Goal: Information Seeking & Learning: Learn about a topic

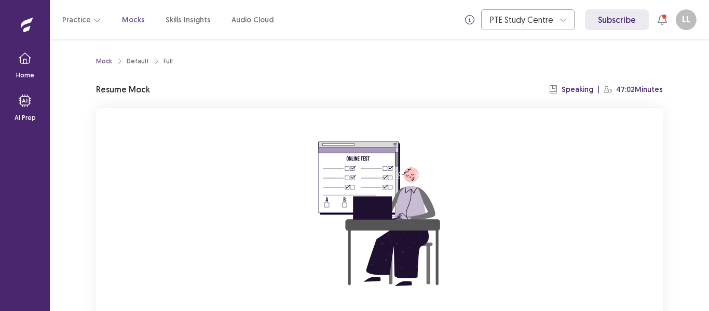
click at [681, 205] on div "Mock Default Full Resume Mock Speaking | 47:02 Minutes You already have an ongo…" at bounding box center [380, 175] width 660 height 272
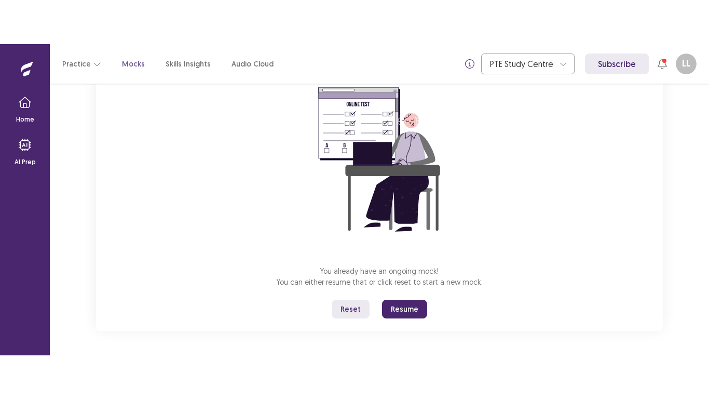
scroll to position [99, 0]
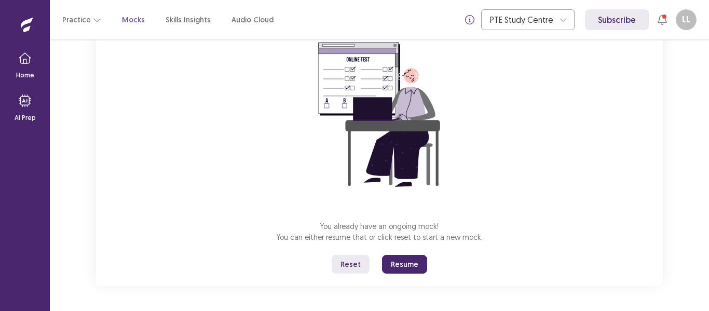
click at [346, 260] on button "Reset" at bounding box center [351, 264] width 38 height 19
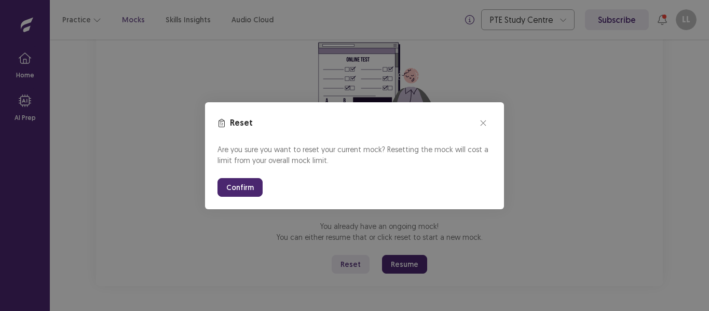
click at [235, 181] on button "Confirm" at bounding box center [240, 187] width 45 height 19
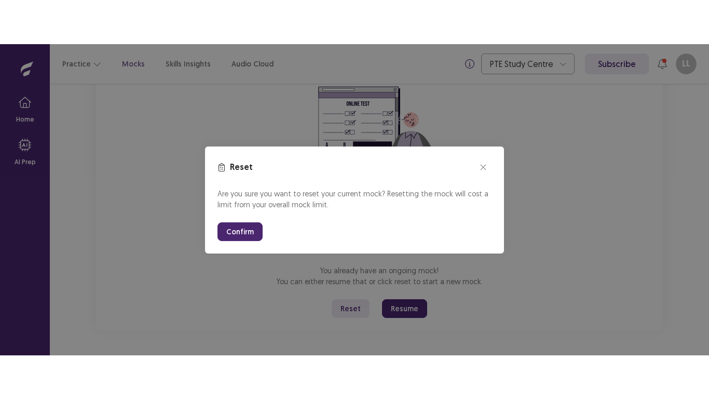
scroll to position [11, 0]
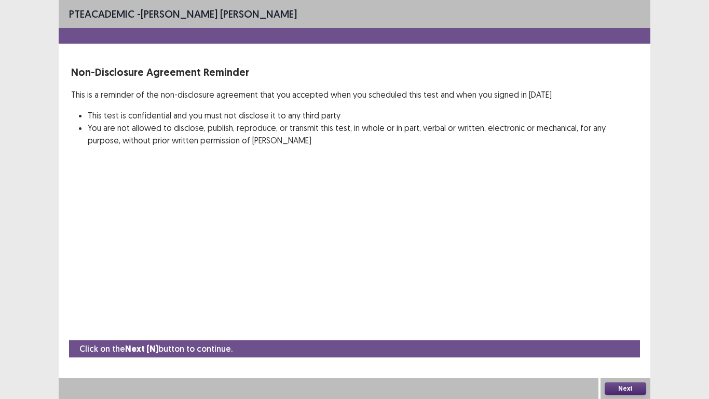
click at [611, 311] on button "Next" at bounding box center [626, 388] width 42 height 12
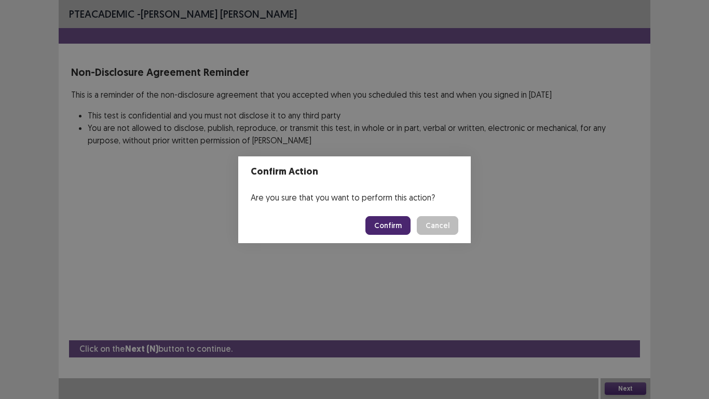
click at [387, 229] on button "Confirm" at bounding box center [388, 225] width 45 height 19
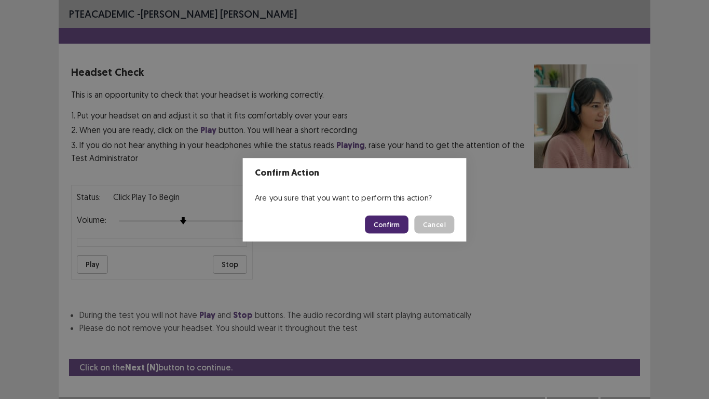
scroll to position [10, 0]
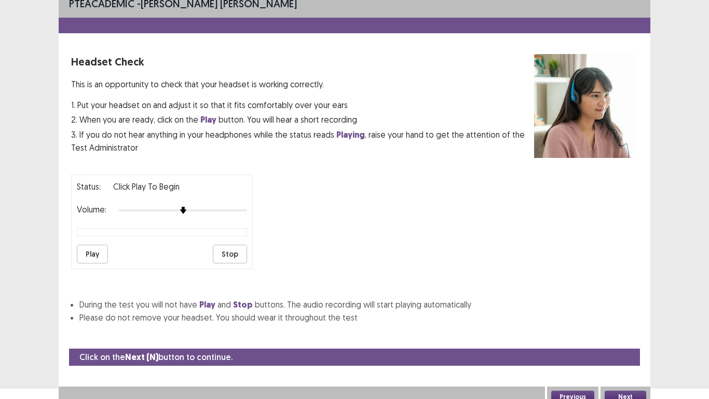
click at [90, 254] on button "Play" at bounding box center [92, 254] width 31 height 19
click at [625, 311] on button "Next" at bounding box center [626, 397] width 42 height 12
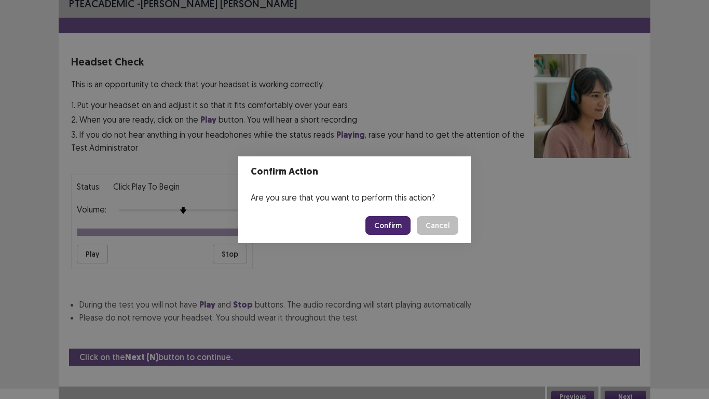
click at [390, 225] on button "Confirm" at bounding box center [388, 225] width 45 height 19
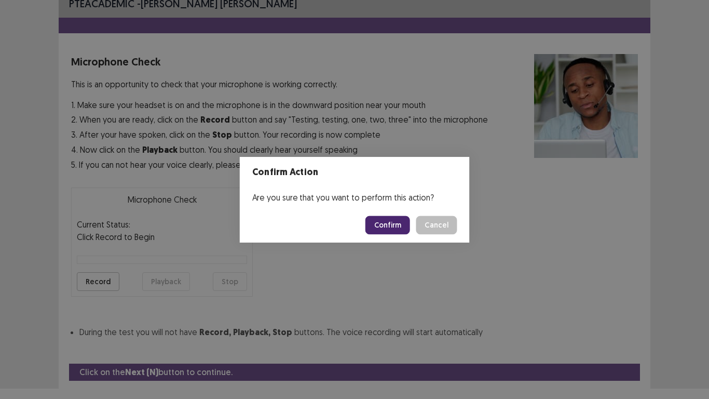
scroll to position [34, 0]
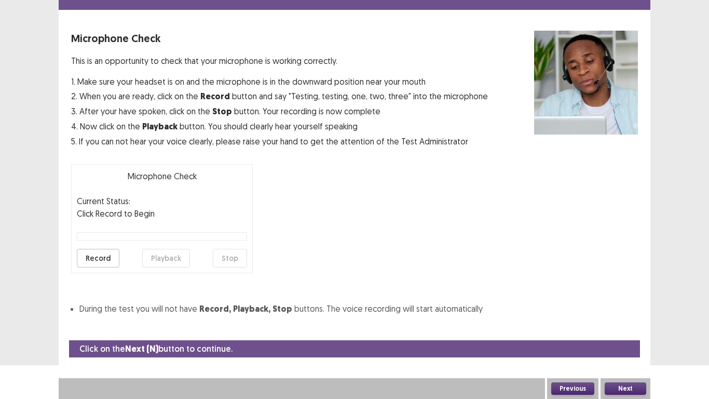
click at [108, 255] on button "Record" at bounding box center [98, 258] width 43 height 19
click at [233, 260] on button "Stop" at bounding box center [230, 258] width 34 height 19
click at [157, 259] on button "Playback" at bounding box center [166, 258] width 48 height 19
click at [635, 311] on button "Next" at bounding box center [626, 388] width 42 height 12
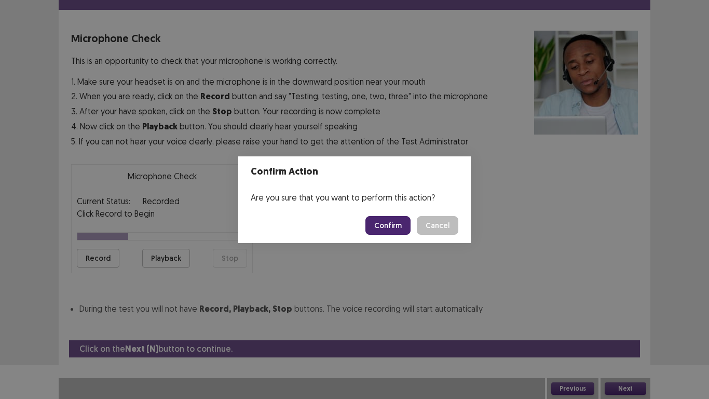
click at [396, 223] on button "Confirm" at bounding box center [388, 225] width 45 height 19
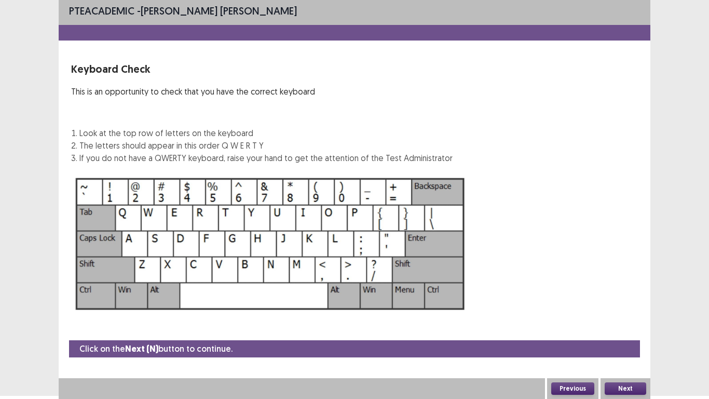
scroll to position [3, 0]
click at [625, 311] on button "Next" at bounding box center [626, 388] width 42 height 12
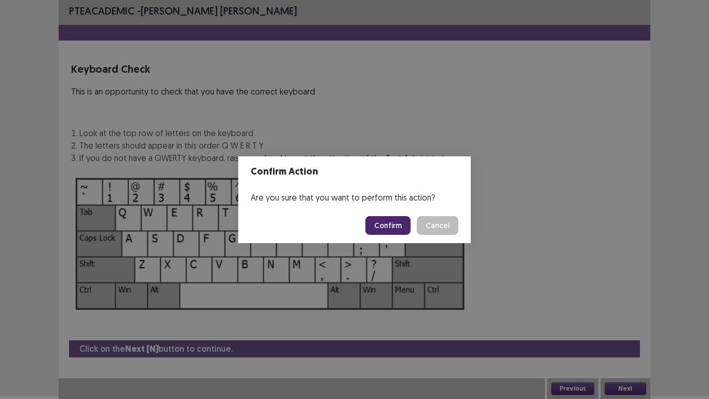
click at [417, 216] on button "Cancel" at bounding box center [438, 225] width 42 height 19
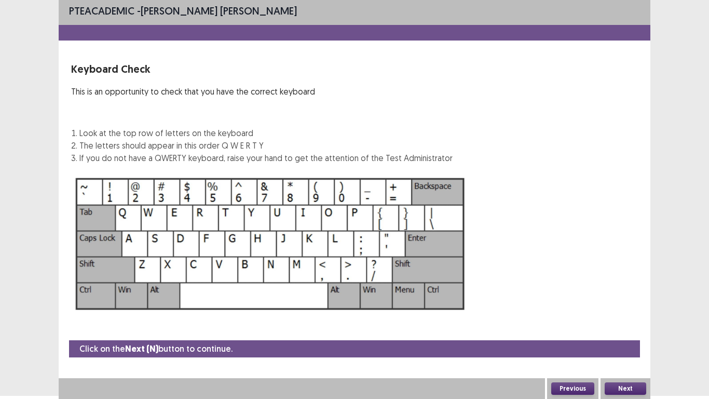
click at [613, 311] on button "Next" at bounding box center [626, 388] width 42 height 12
click at [613, 311] on div "Confirm Action Are you sure that you want to perform this action? Confirm Cancel" at bounding box center [354, 199] width 709 height 399
click at [613, 311] on button "Next" at bounding box center [626, 388] width 42 height 12
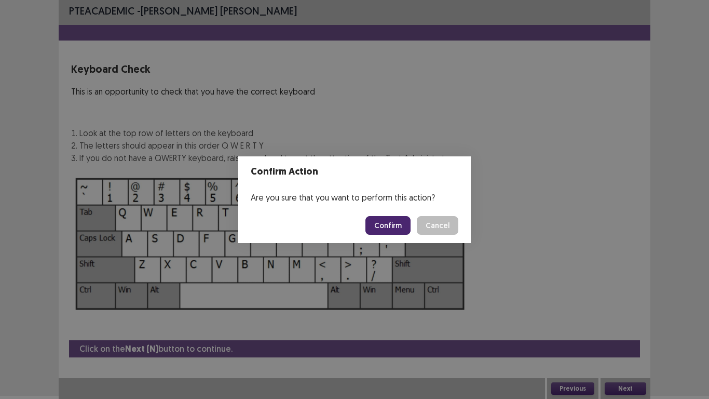
click at [387, 225] on button "Confirm" at bounding box center [388, 225] width 45 height 19
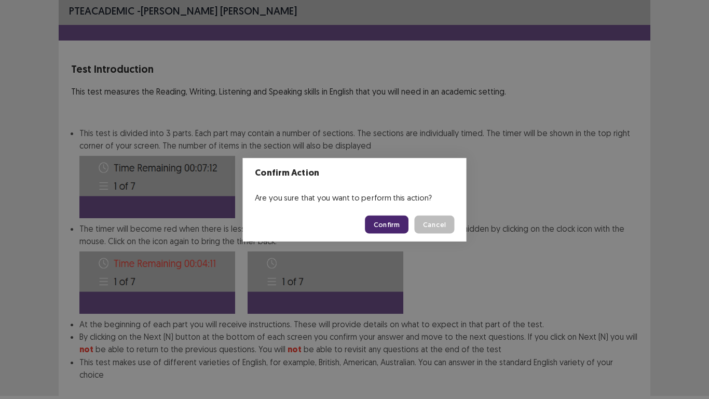
scroll to position [56, 0]
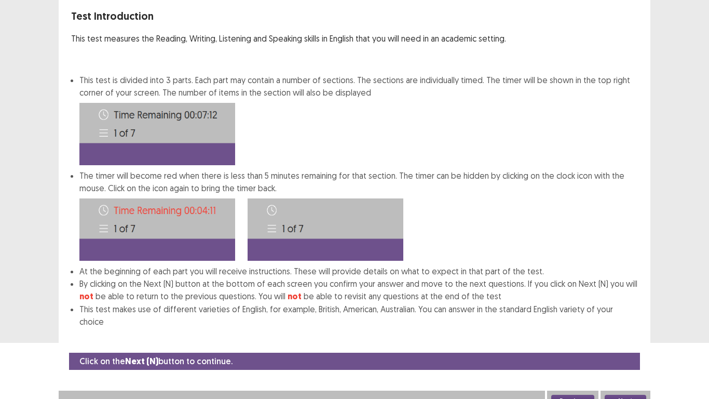
click at [625, 311] on button "Next" at bounding box center [626, 401] width 42 height 12
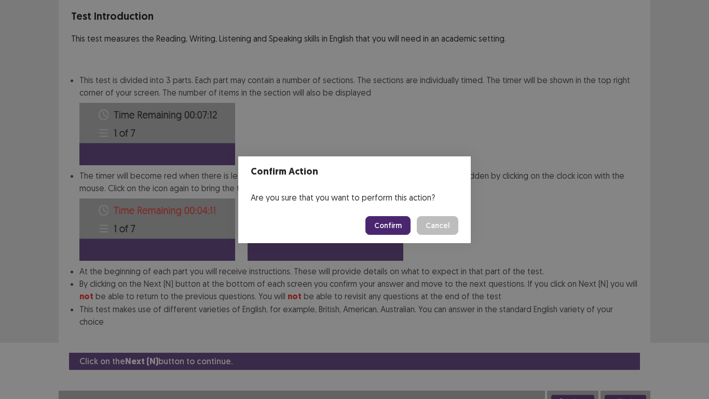
click at [394, 225] on button "Confirm" at bounding box center [388, 225] width 45 height 19
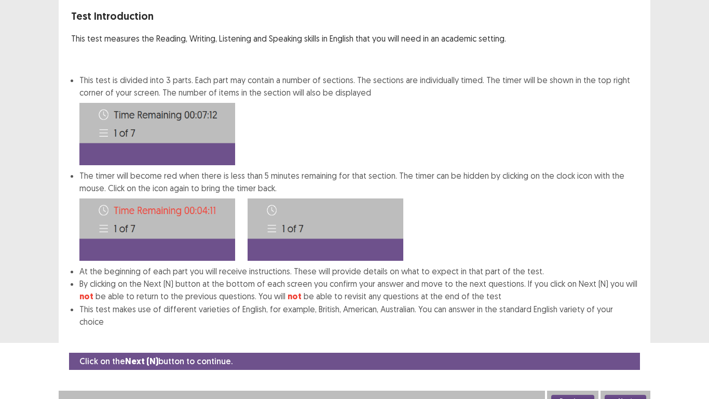
scroll to position [0, 0]
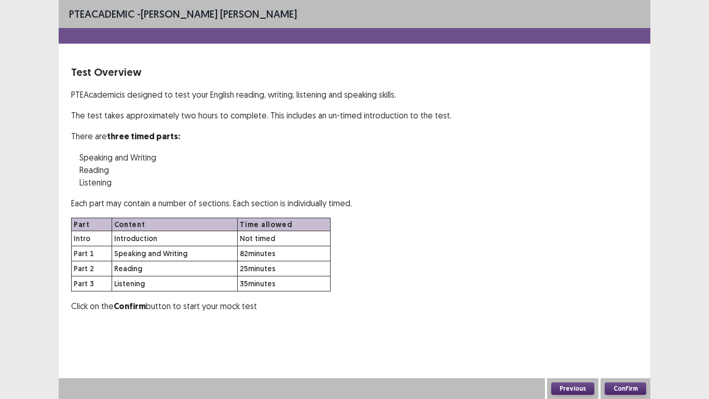
click at [619, 311] on button "Confirm" at bounding box center [626, 388] width 42 height 12
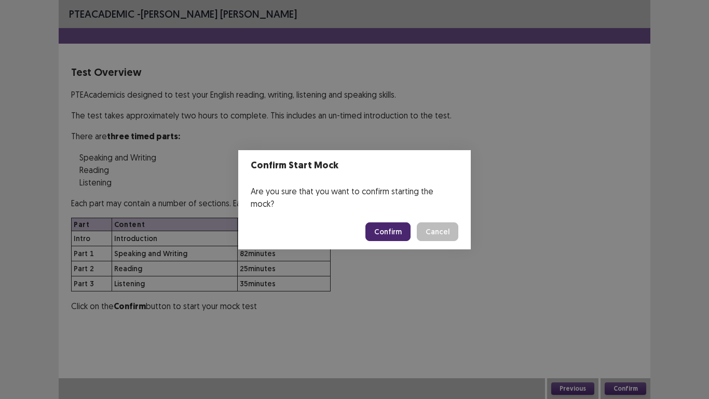
click at [389, 226] on button "Confirm" at bounding box center [388, 231] width 45 height 19
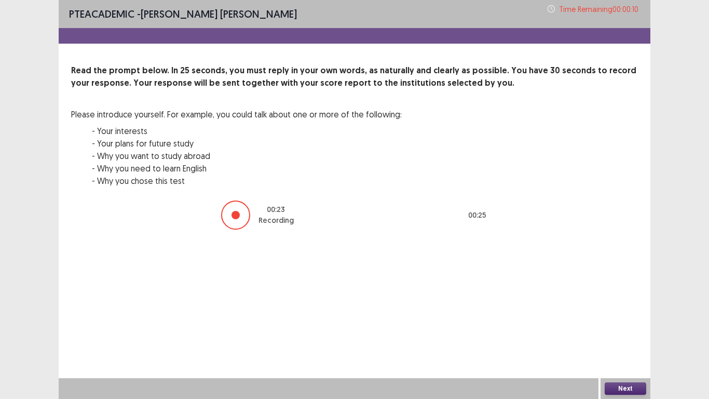
click at [624, 311] on button "Next" at bounding box center [626, 388] width 42 height 12
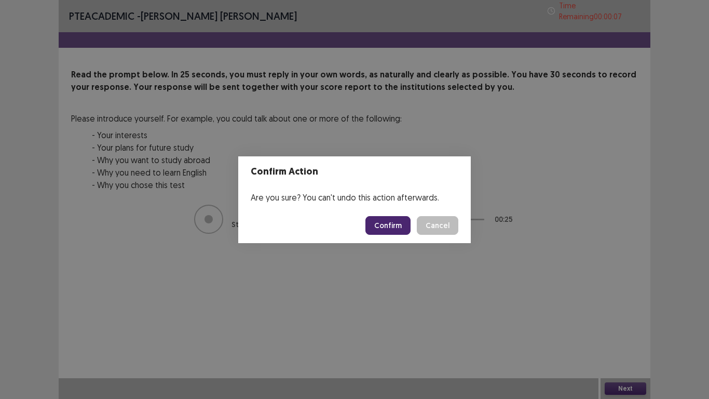
click at [381, 219] on button "Confirm" at bounding box center [388, 225] width 45 height 19
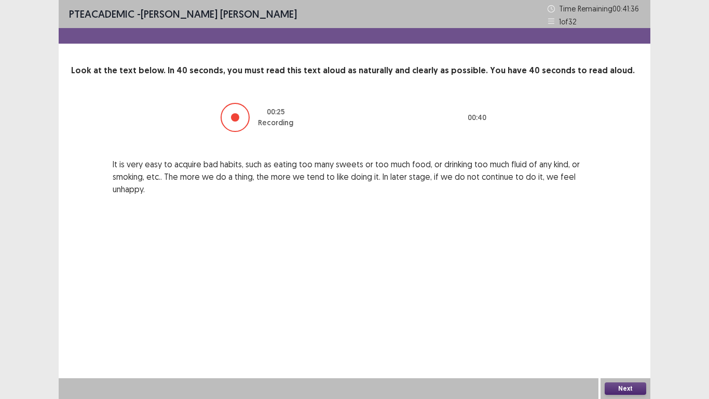
click at [625, 311] on button "Next" at bounding box center [626, 388] width 42 height 12
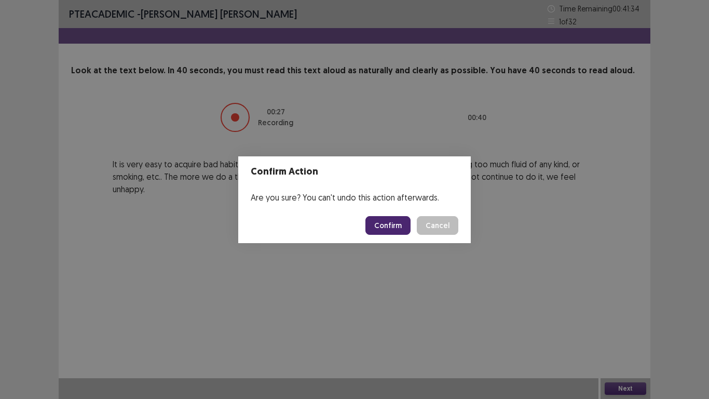
click at [375, 220] on button "Confirm" at bounding box center [388, 225] width 45 height 19
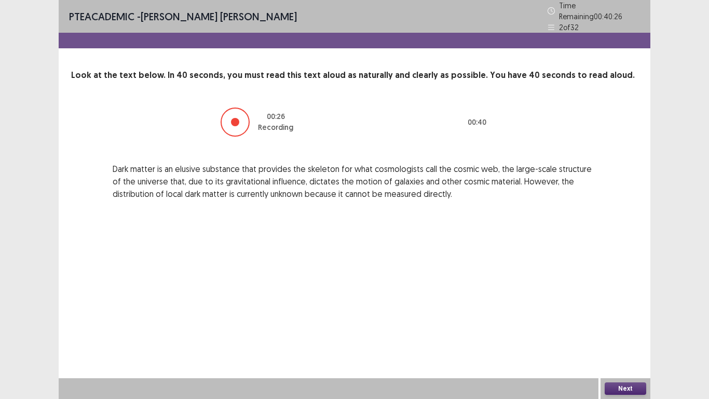
click at [610, 311] on button "Next" at bounding box center [626, 388] width 42 height 12
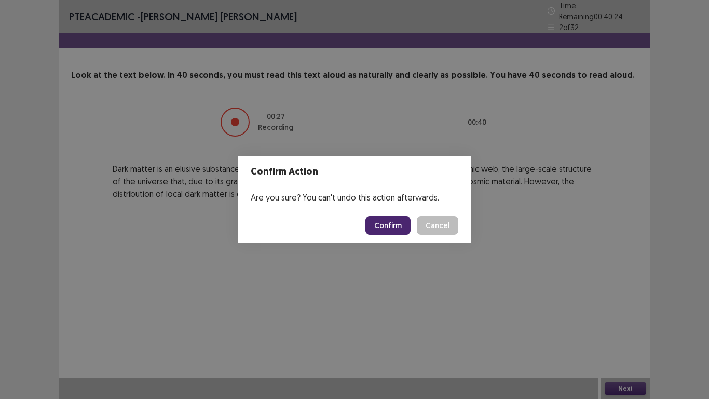
click at [387, 225] on button "Confirm" at bounding box center [388, 225] width 45 height 19
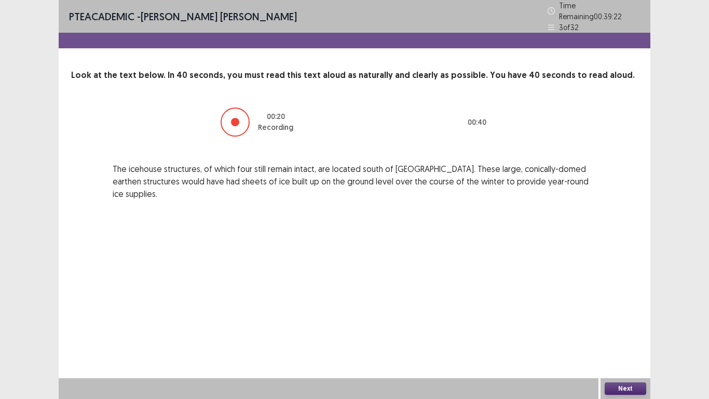
click at [387, 225] on div "PTE academic - [PERSON_NAME] [PERSON_NAME] Time Remaining 00 : 39 : 22 3 of 32 …" at bounding box center [355, 199] width 592 height 399
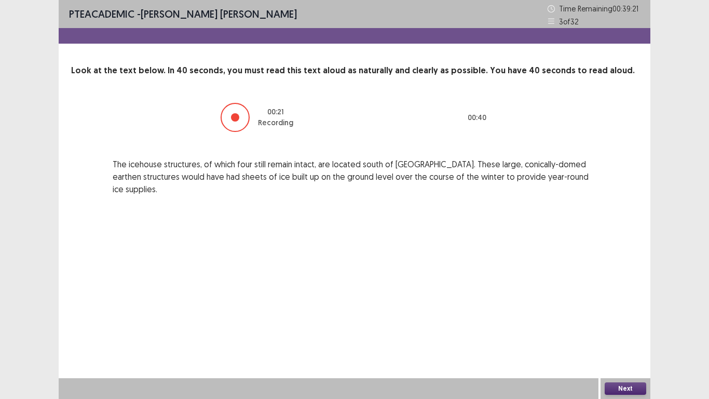
click at [624, 311] on button "Next" at bounding box center [626, 388] width 42 height 12
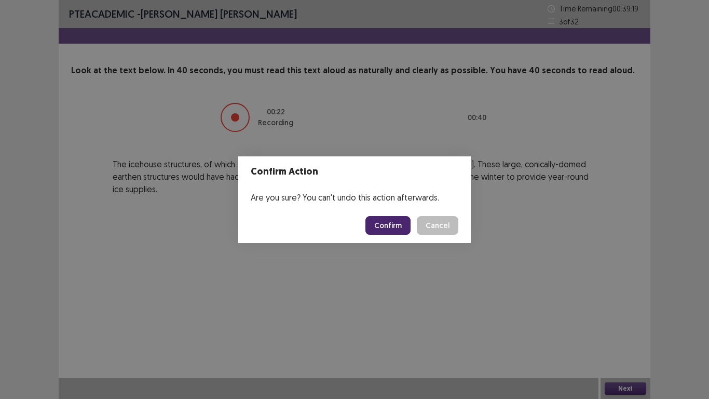
click at [399, 224] on button "Confirm" at bounding box center [388, 225] width 45 height 19
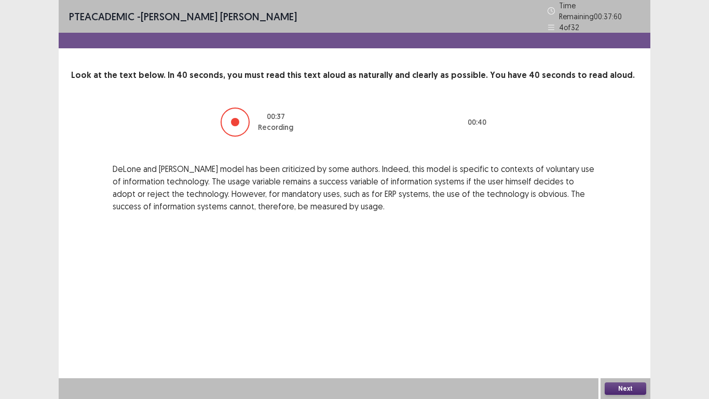
click at [399, 224] on div "PTE academic - [PERSON_NAME] [PERSON_NAME] Time Remaining 00 : 37 : 60 4 of 32 …" at bounding box center [355, 116] width 592 height 233
click at [639, 311] on button "Next" at bounding box center [626, 388] width 42 height 12
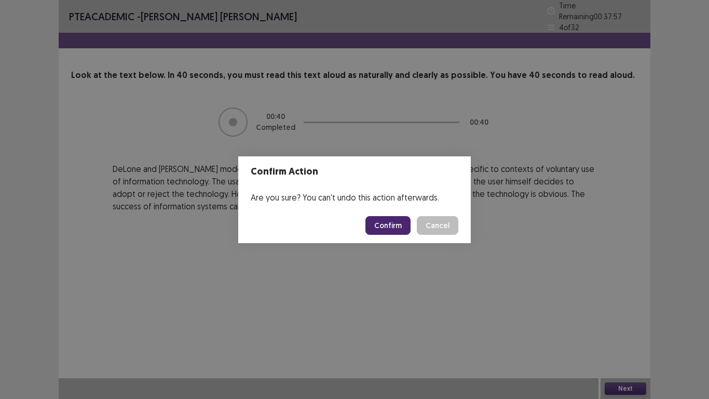
click at [379, 227] on button "Confirm" at bounding box center [388, 225] width 45 height 19
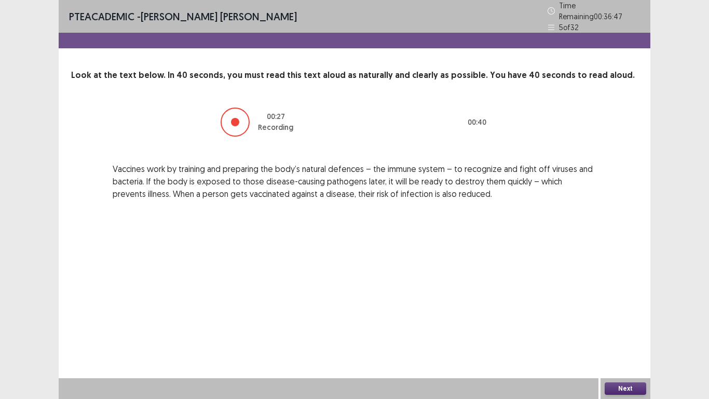
click at [611, 311] on button "Next" at bounding box center [626, 388] width 42 height 12
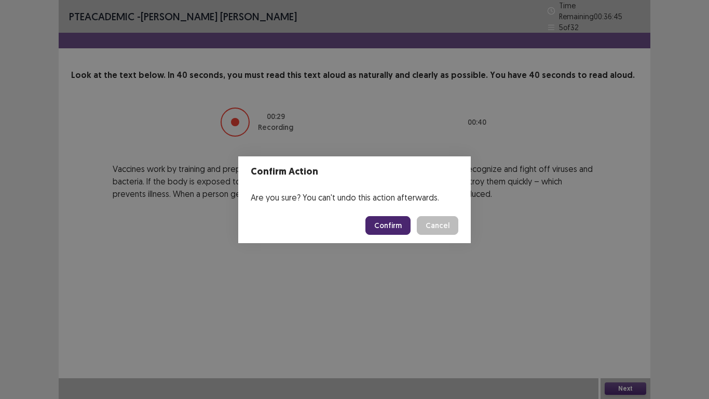
click at [387, 220] on button "Confirm" at bounding box center [388, 225] width 45 height 19
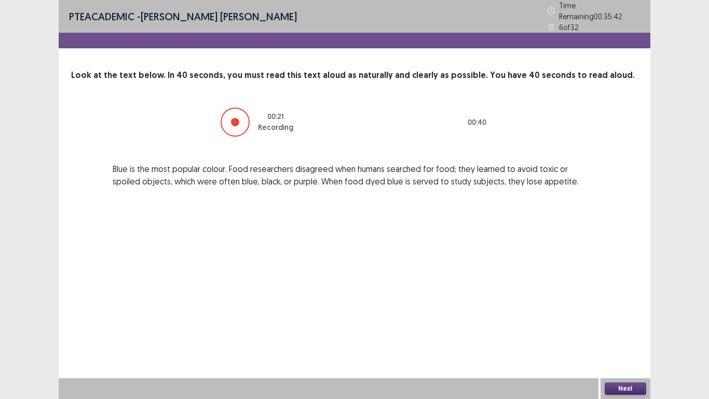
click at [619, 311] on button "Next" at bounding box center [626, 388] width 42 height 12
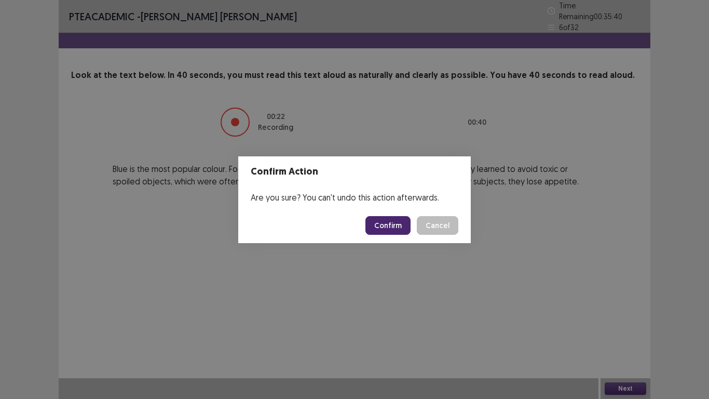
click at [390, 227] on button "Confirm" at bounding box center [388, 225] width 45 height 19
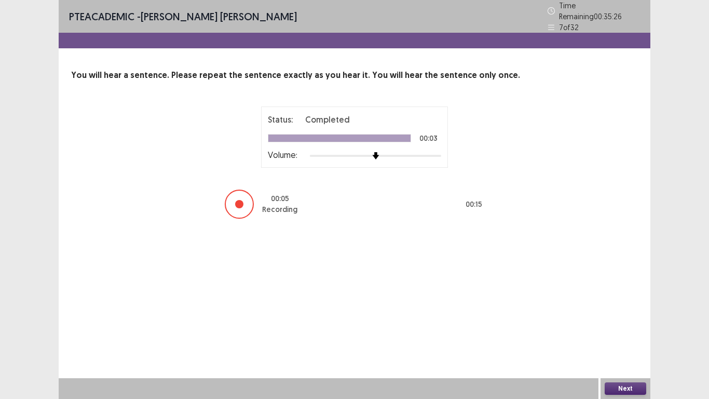
click at [636, 311] on button "Next" at bounding box center [626, 388] width 42 height 12
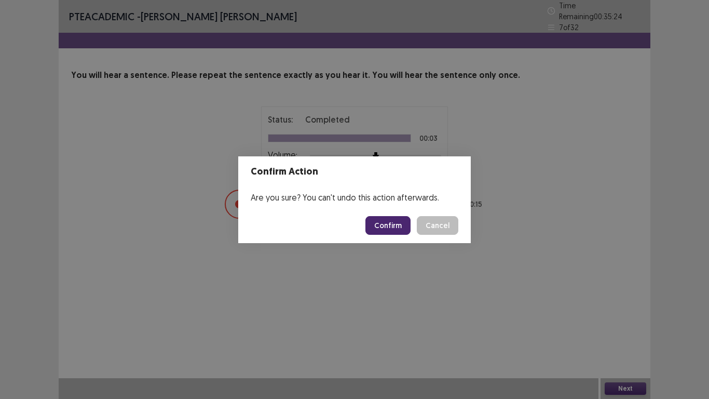
click at [379, 230] on button "Confirm" at bounding box center [388, 225] width 45 height 19
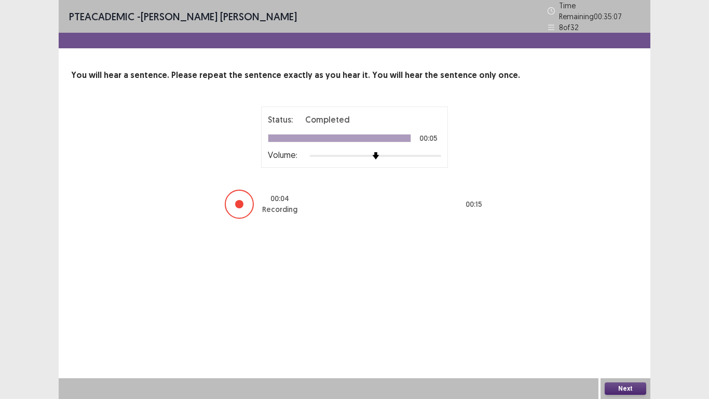
click at [621, 311] on button "Next" at bounding box center [626, 388] width 42 height 12
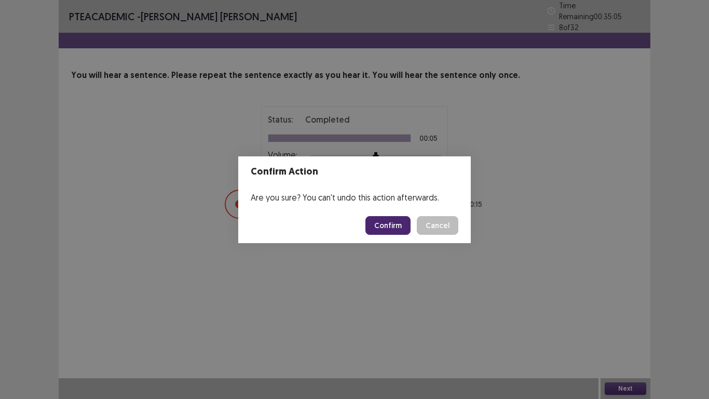
click at [380, 223] on button "Confirm" at bounding box center [388, 225] width 45 height 19
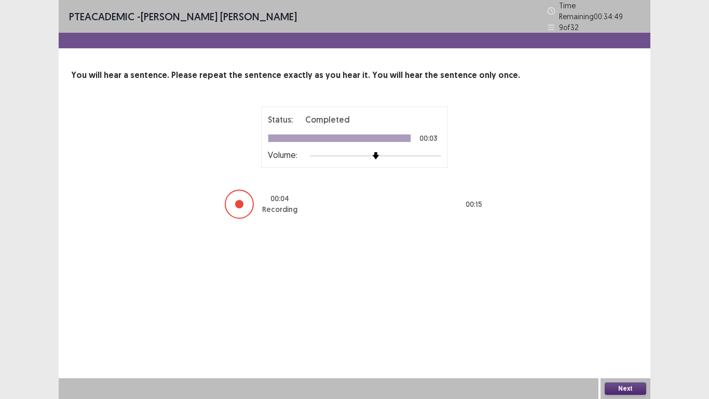
click at [640, 311] on button "Next" at bounding box center [626, 388] width 42 height 12
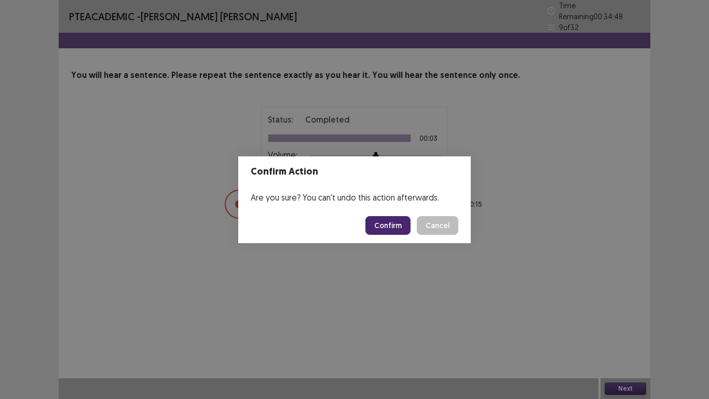
click at [378, 229] on button "Confirm" at bounding box center [388, 225] width 45 height 19
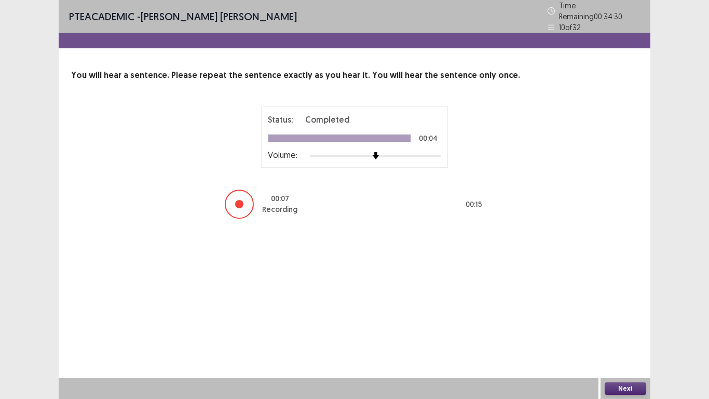
click at [631, 311] on button "Next" at bounding box center [626, 388] width 42 height 12
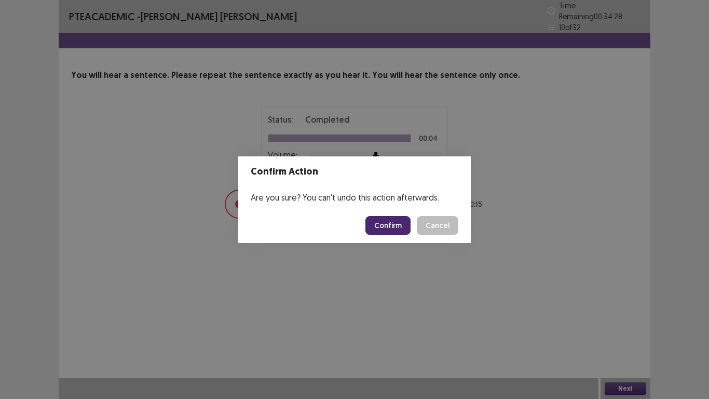
click at [386, 216] on button "Confirm" at bounding box center [388, 225] width 45 height 19
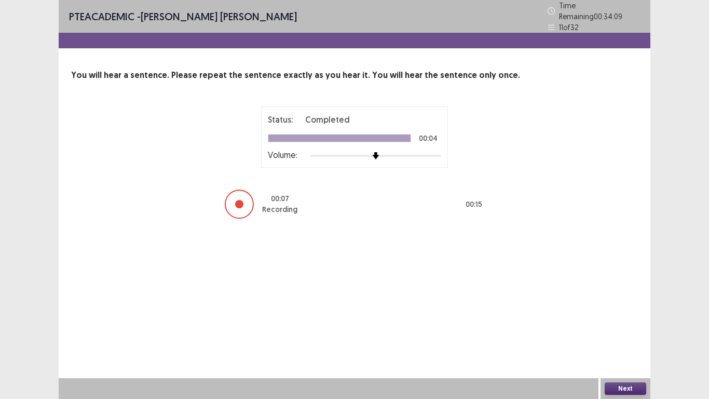
click at [637, 311] on button "Next" at bounding box center [626, 388] width 42 height 12
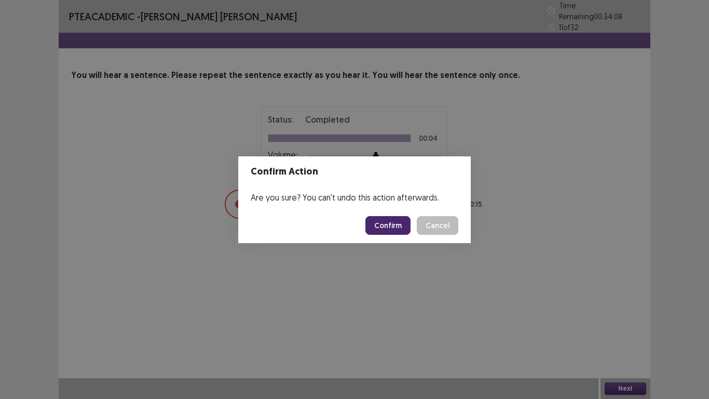
click at [384, 221] on button "Confirm" at bounding box center [388, 225] width 45 height 19
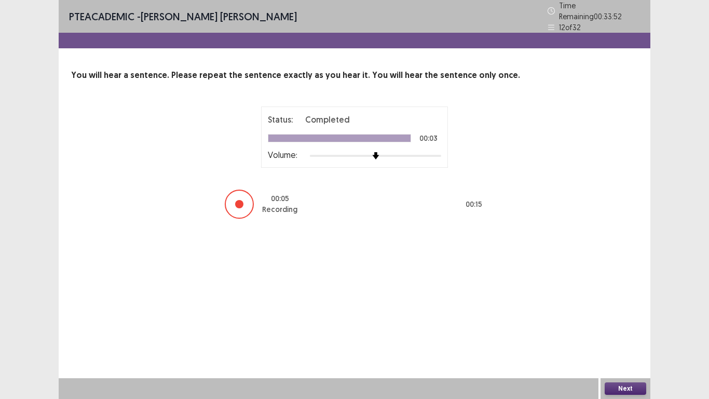
click at [625, 311] on button "Next" at bounding box center [626, 388] width 42 height 12
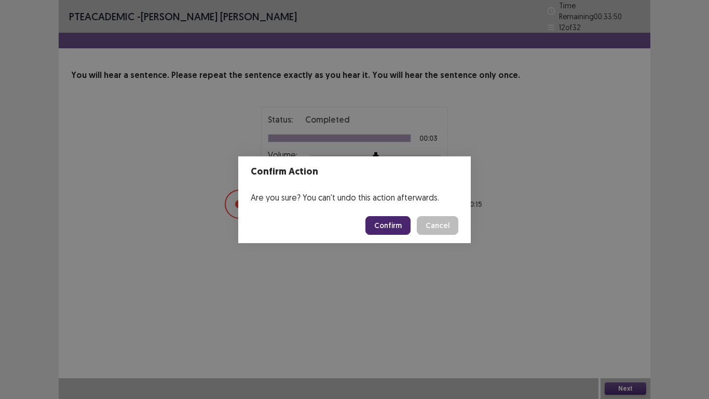
click at [387, 231] on button "Confirm" at bounding box center [388, 225] width 45 height 19
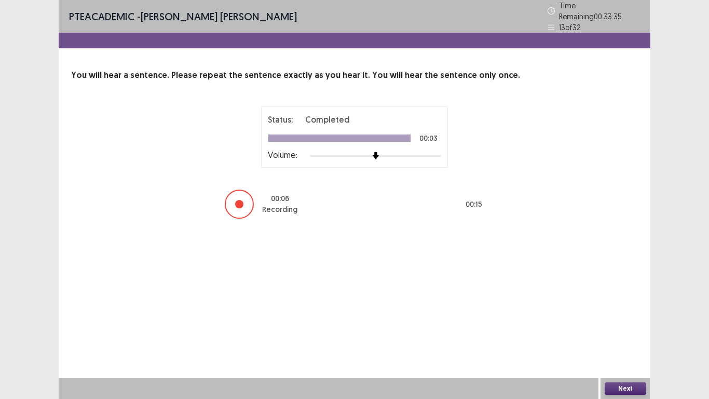
click at [624, 311] on button "Next" at bounding box center [626, 388] width 42 height 12
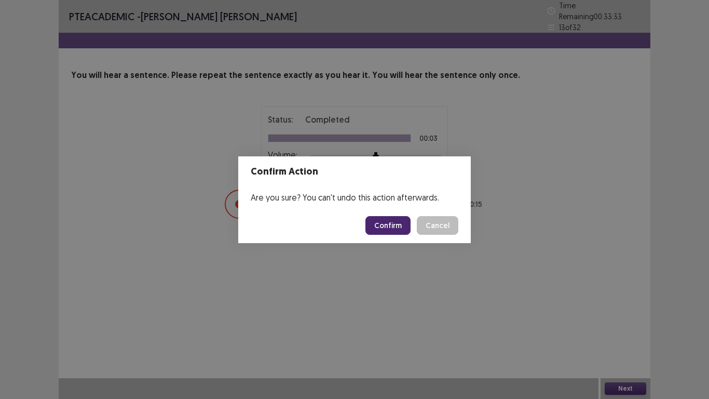
click at [379, 233] on button "Confirm" at bounding box center [388, 225] width 45 height 19
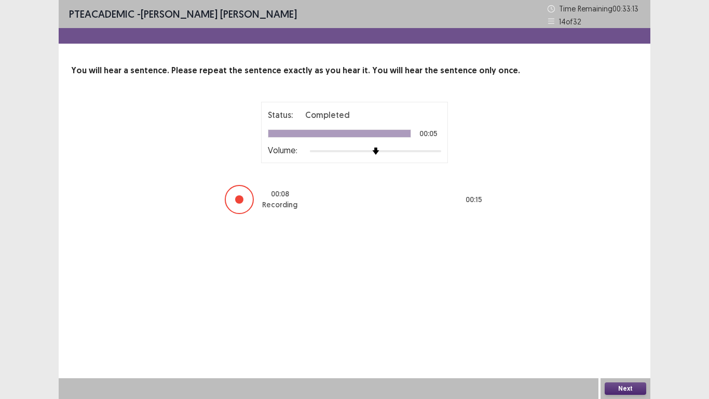
click at [613, 311] on button "Next" at bounding box center [626, 388] width 42 height 12
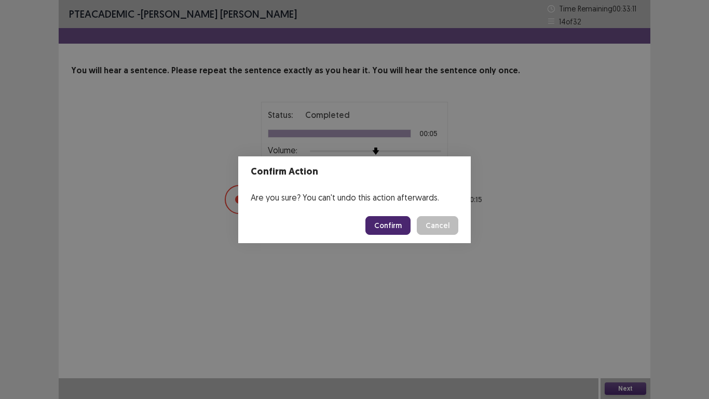
click at [387, 222] on button "Confirm" at bounding box center [388, 225] width 45 height 19
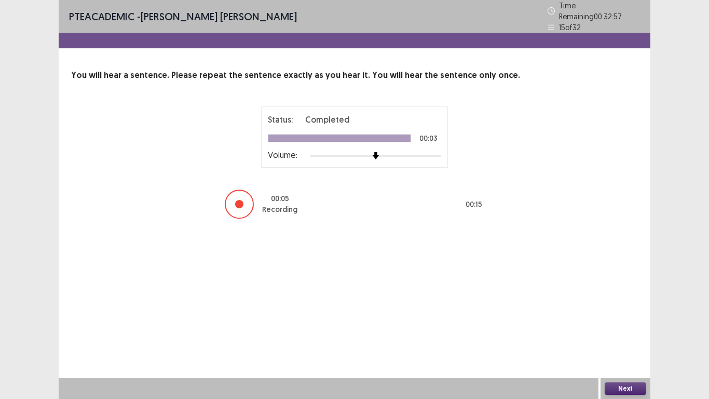
click at [617, 311] on button "Next" at bounding box center [626, 388] width 42 height 12
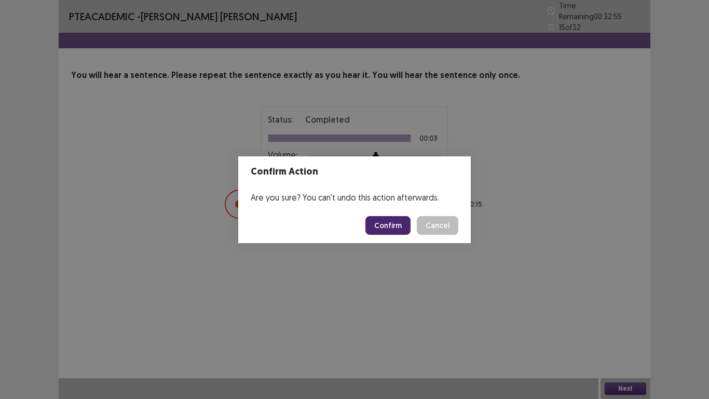
click at [399, 226] on button "Confirm" at bounding box center [388, 225] width 45 height 19
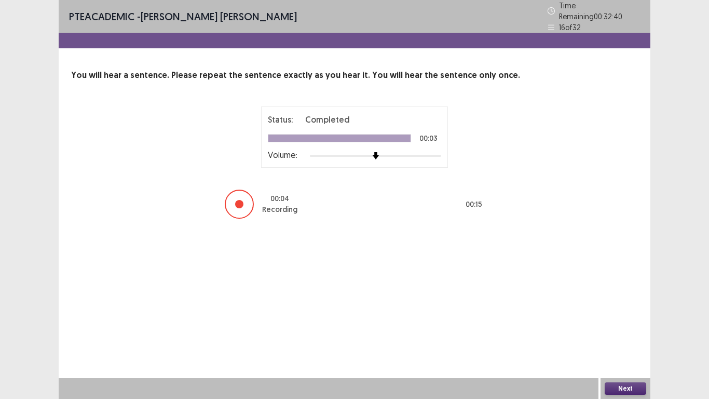
click at [619, 311] on button "Next" at bounding box center [626, 388] width 42 height 12
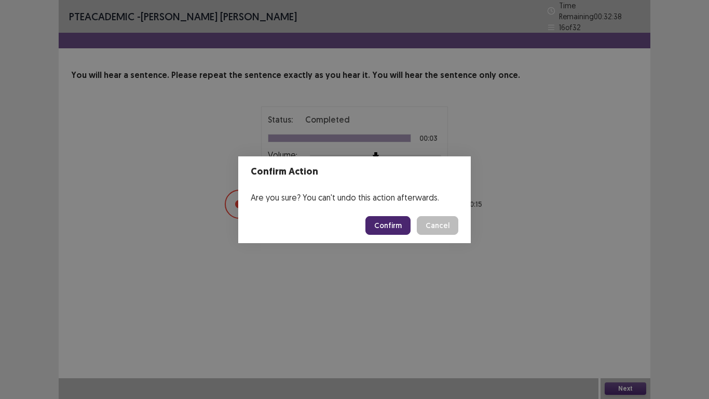
click at [390, 224] on button "Confirm" at bounding box center [388, 225] width 45 height 19
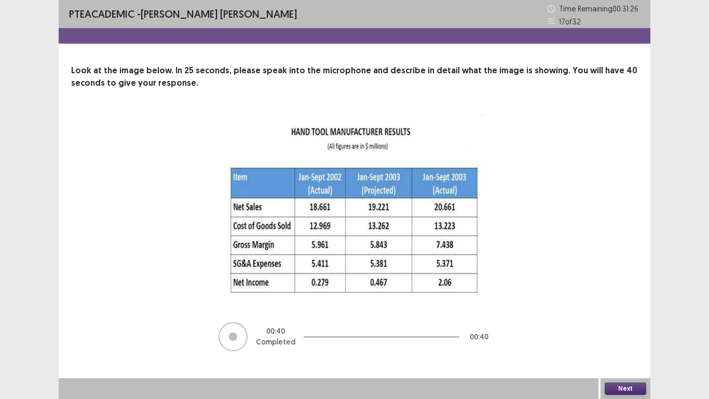
click at [615, 311] on button "Next" at bounding box center [626, 388] width 42 height 12
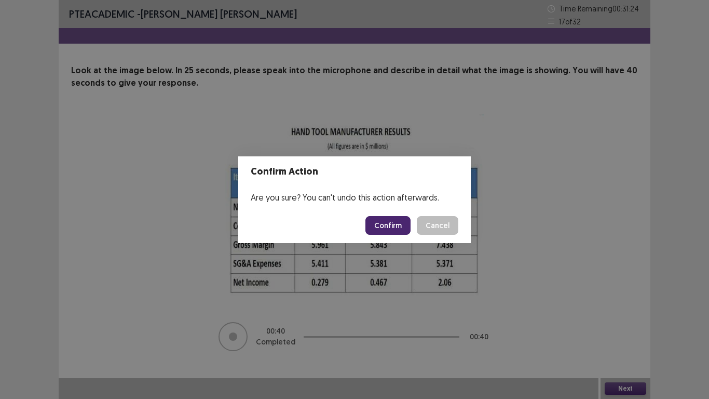
click at [395, 226] on button "Confirm" at bounding box center [388, 225] width 45 height 19
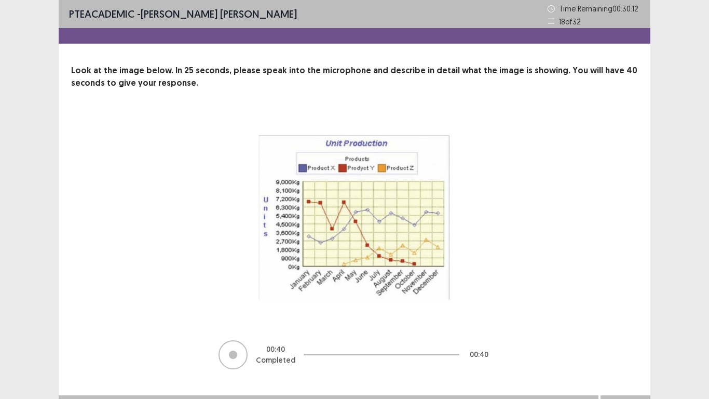
click at [395, 226] on img at bounding box center [355, 216] width 260 height 204
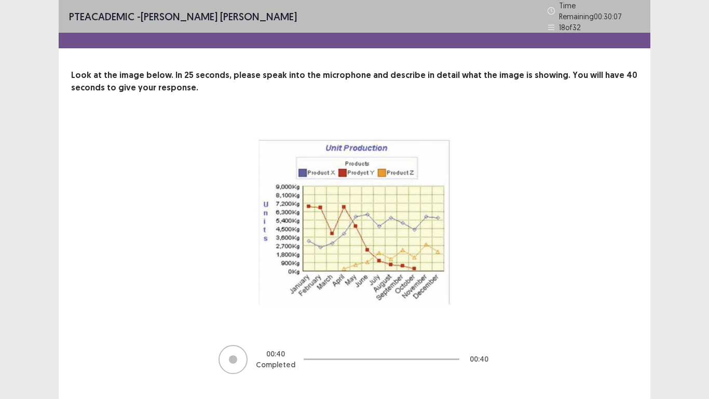
click at [590, 305] on div "00 : 40 Completed 00 : 40" at bounding box center [355, 247] width 484 height 256
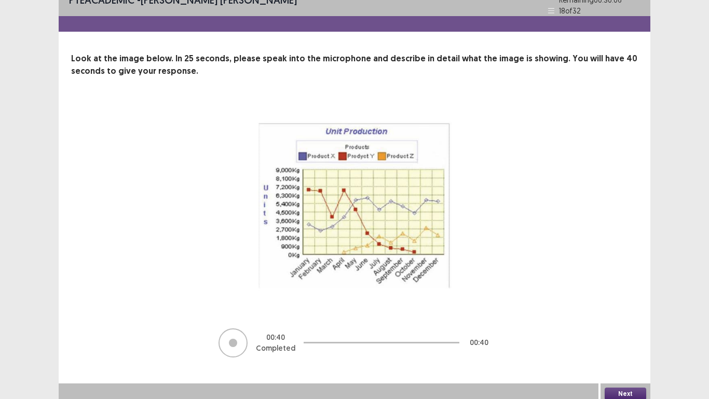
scroll to position [17, 0]
click at [608, 311] on button "Next" at bounding box center [626, 393] width 42 height 12
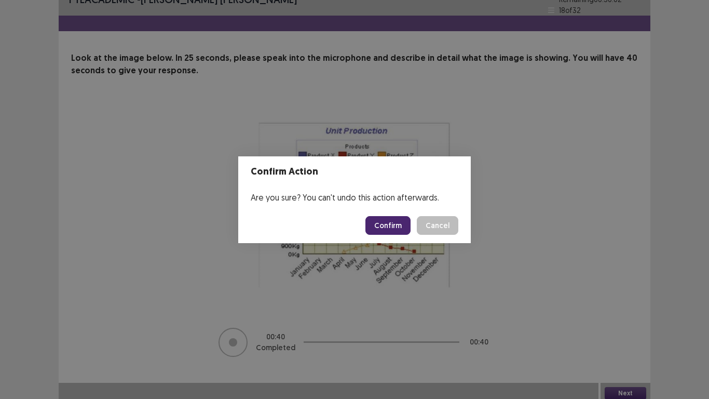
click at [396, 221] on button "Confirm" at bounding box center [388, 225] width 45 height 19
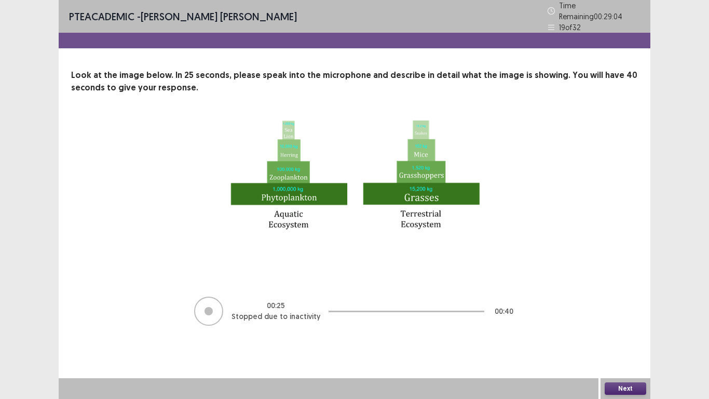
click at [614, 311] on button "Next" at bounding box center [626, 388] width 42 height 12
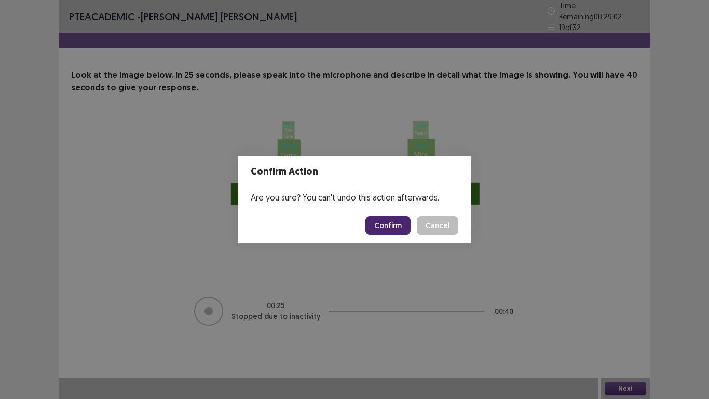
click at [385, 222] on button "Confirm" at bounding box center [388, 225] width 45 height 19
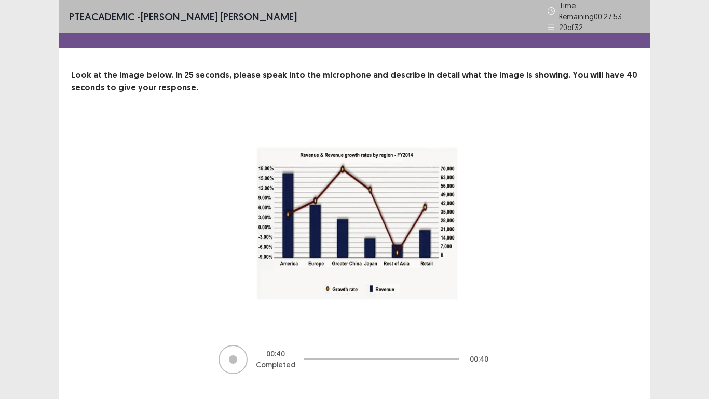
click at [385, 222] on img at bounding box center [355, 221] width 260 height 204
click at [474, 261] on img at bounding box center [355, 221] width 260 height 204
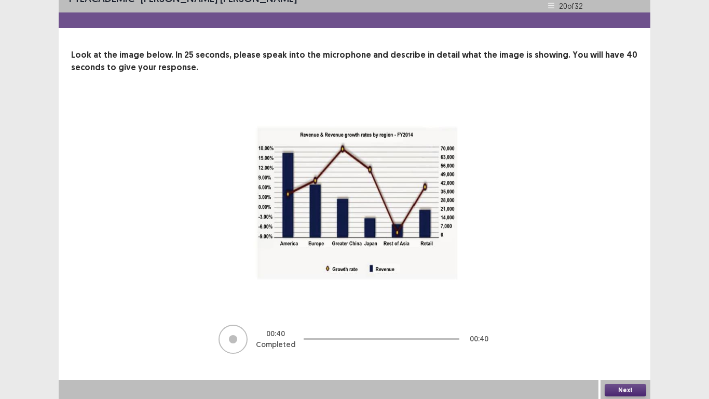
scroll to position [17, 0]
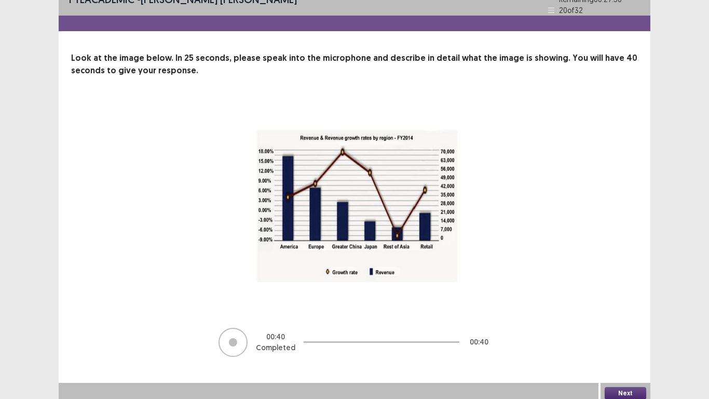
click at [615, 311] on button "Next" at bounding box center [626, 393] width 42 height 12
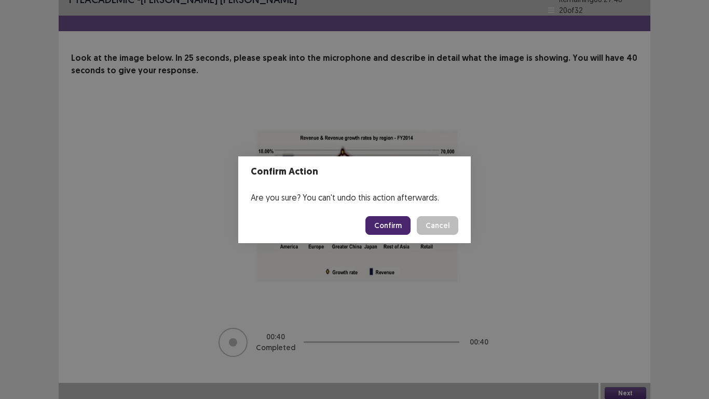
click at [401, 233] on button "Confirm" at bounding box center [388, 225] width 45 height 19
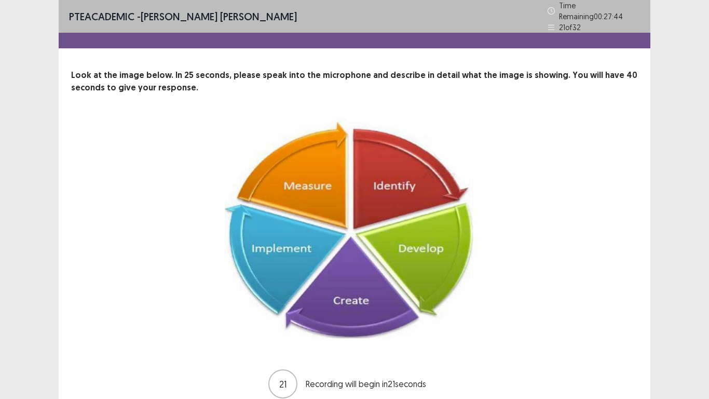
drag, startPoint x: 660, startPoint y: 311, endPoint x: 677, endPoint y: 374, distance: 65.1
click at [677, 311] on div "PTE academic - [GEOGRAPHIC_DATA] [PERSON_NAME] Time Remaining 00 : 27 : 44 21 o…" at bounding box center [354, 222] width 709 height 445
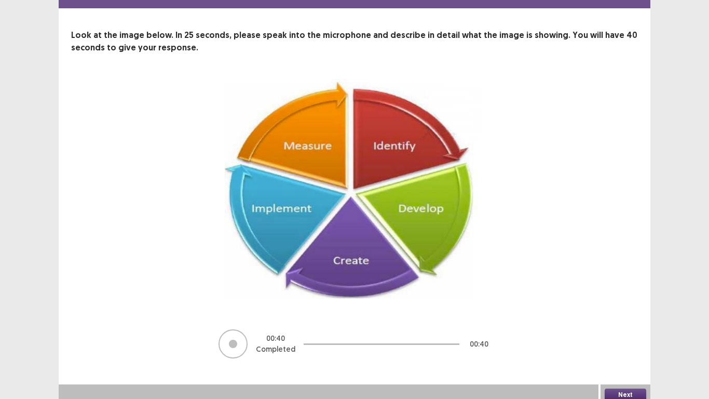
scroll to position [42, 0]
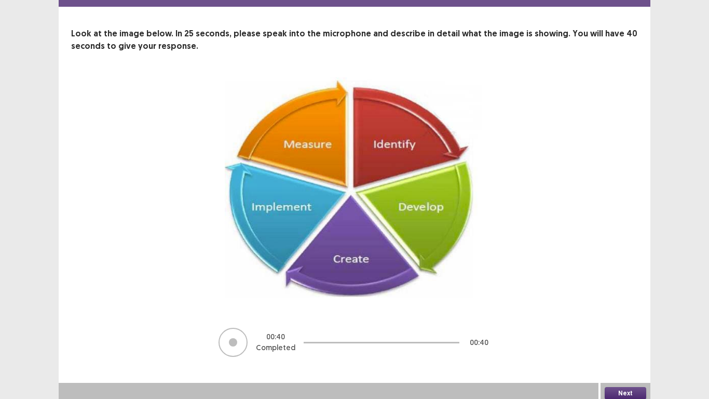
click at [636, 311] on button "Next" at bounding box center [626, 393] width 42 height 12
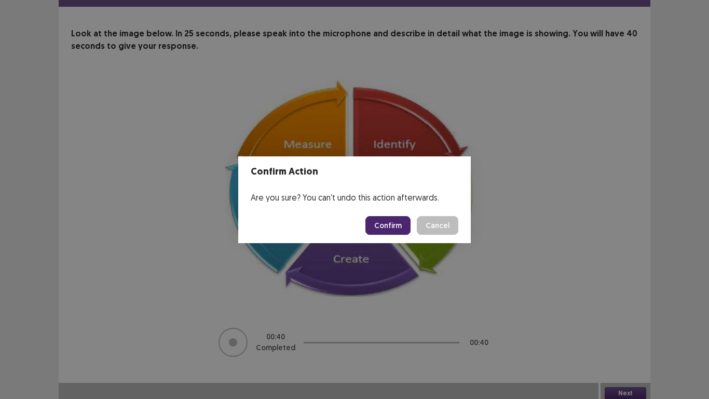
click at [378, 221] on button "Confirm" at bounding box center [388, 225] width 45 height 19
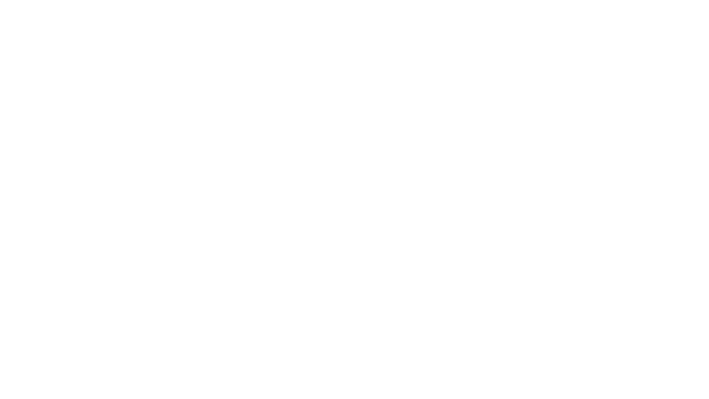
scroll to position [0, 0]
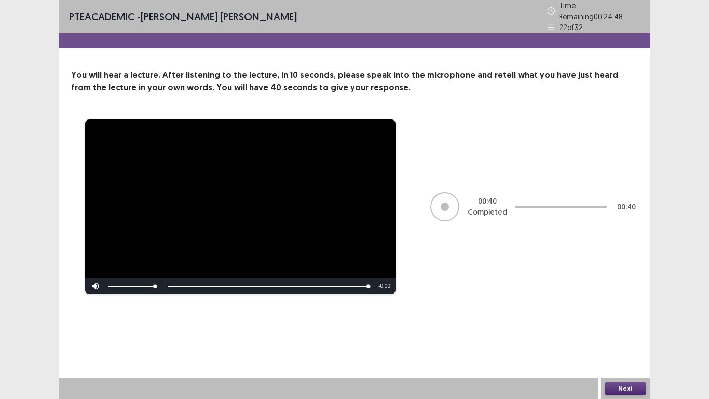
click at [618, 311] on button "Next" at bounding box center [626, 388] width 42 height 12
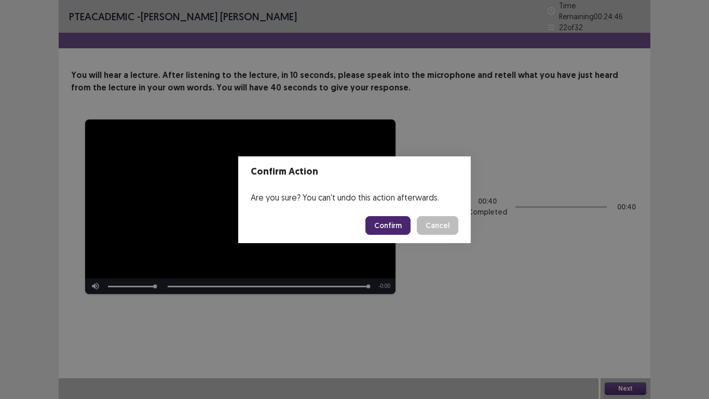
click at [391, 229] on button "Confirm" at bounding box center [388, 225] width 45 height 19
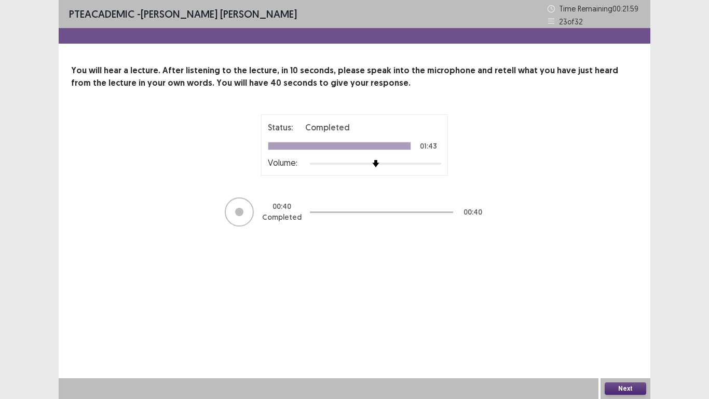
click at [620, 311] on button "Next" at bounding box center [626, 388] width 42 height 12
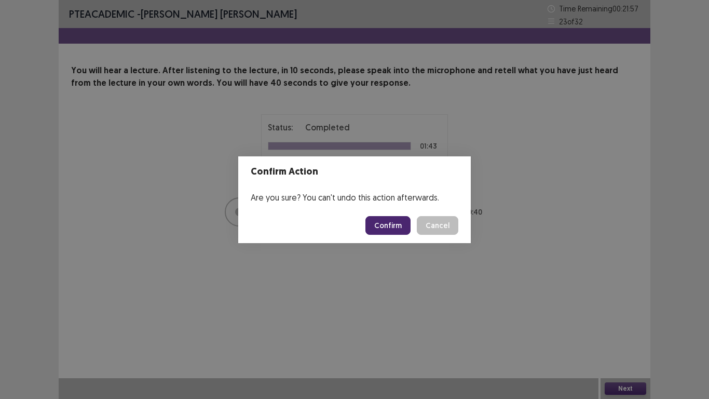
click at [402, 224] on button "Confirm" at bounding box center [388, 225] width 45 height 19
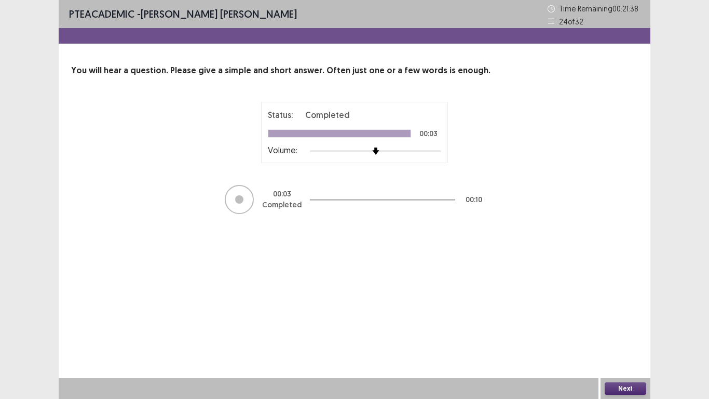
click at [614, 311] on button "Next" at bounding box center [626, 388] width 42 height 12
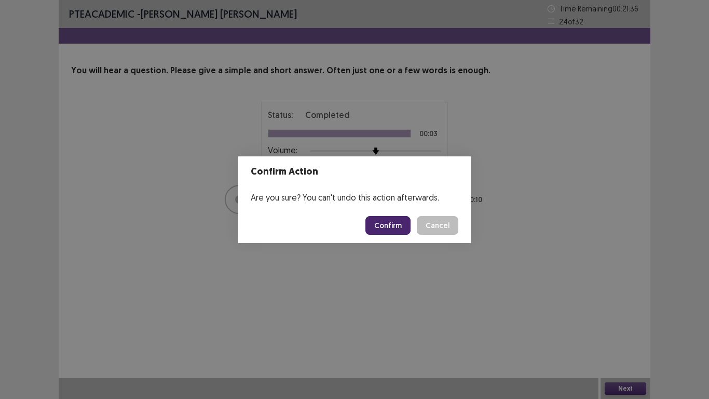
click at [373, 221] on button "Confirm" at bounding box center [388, 225] width 45 height 19
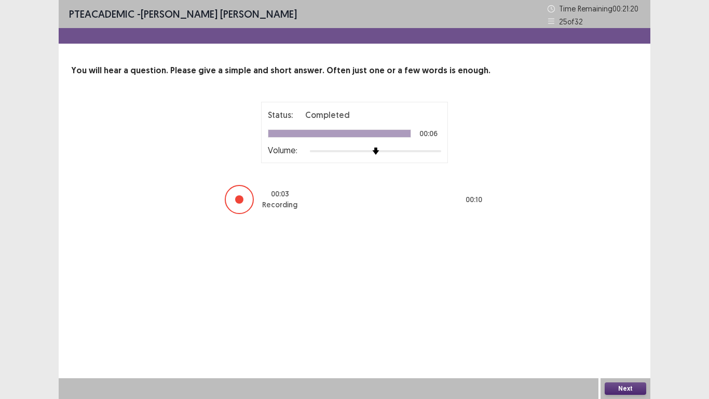
click at [612, 311] on button "Next" at bounding box center [626, 388] width 42 height 12
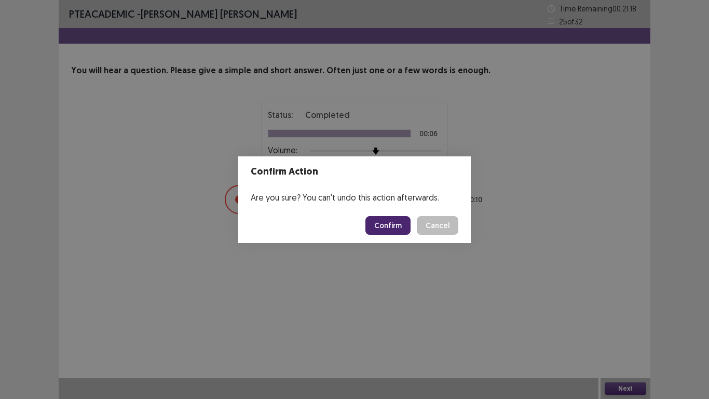
click at [394, 222] on button "Confirm" at bounding box center [388, 225] width 45 height 19
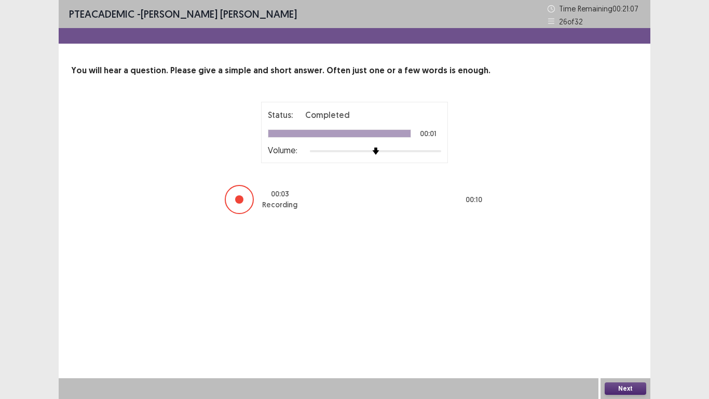
click at [615, 311] on button "Next" at bounding box center [626, 388] width 42 height 12
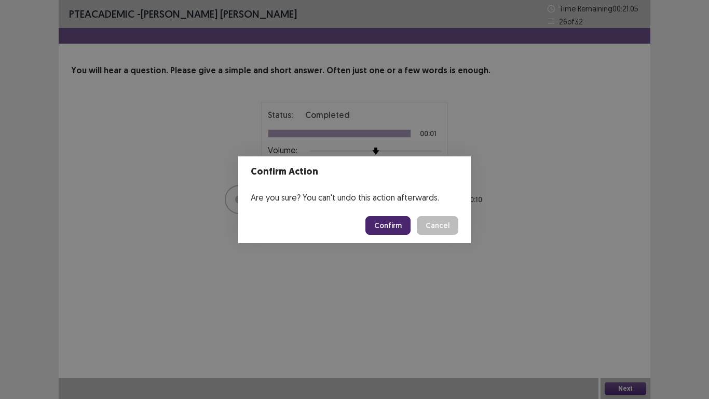
click at [383, 222] on button "Confirm" at bounding box center [388, 225] width 45 height 19
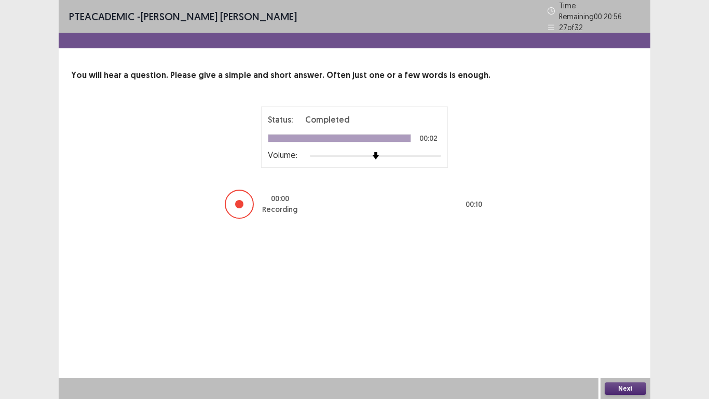
click at [619, 311] on button "Next" at bounding box center [626, 388] width 42 height 12
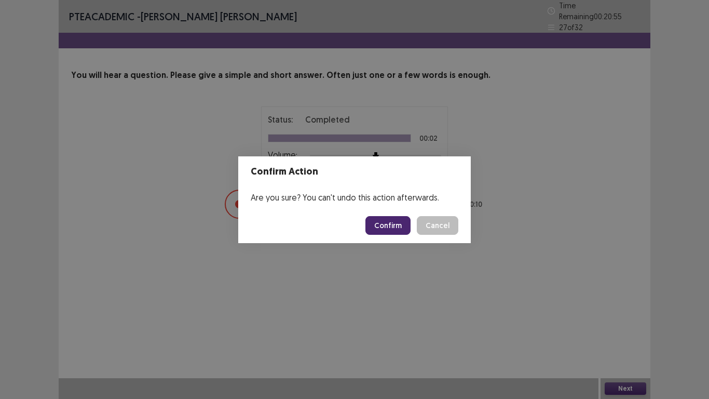
click at [382, 230] on button "Confirm" at bounding box center [388, 225] width 45 height 19
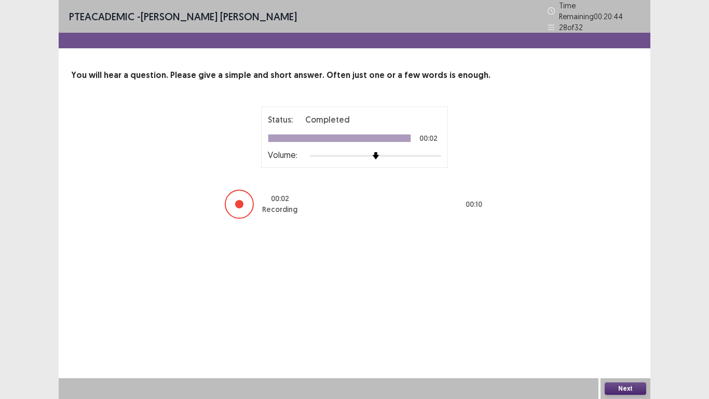
click at [613, 311] on button "Next" at bounding box center [626, 388] width 42 height 12
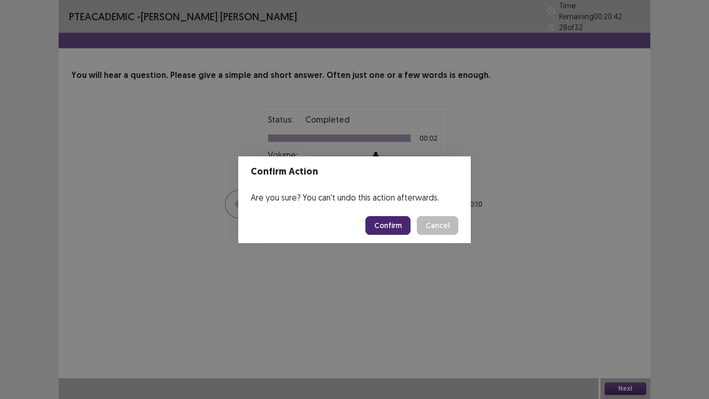
click at [386, 234] on button "Confirm" at bounding box center [388, 225] width 45 height 19
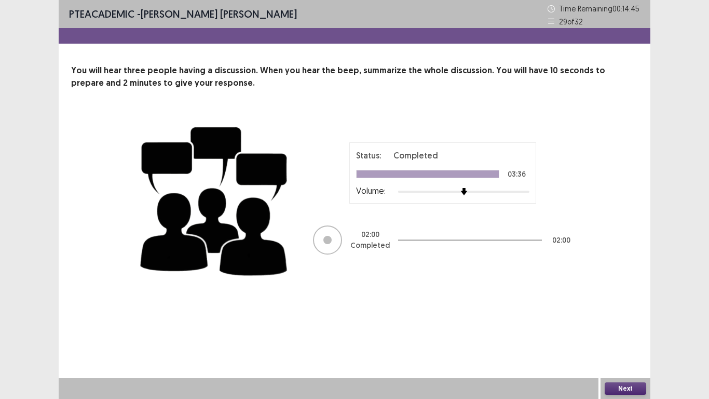
click at [622, 311] on button "Next" at bounding box center [626, 388] width 42 height 12
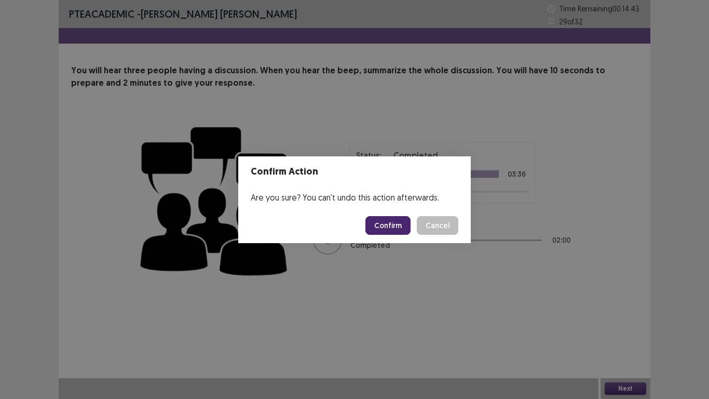
click at [390, 217] on button "Confirm" at bounding box center [388, 225] width 45 height 19
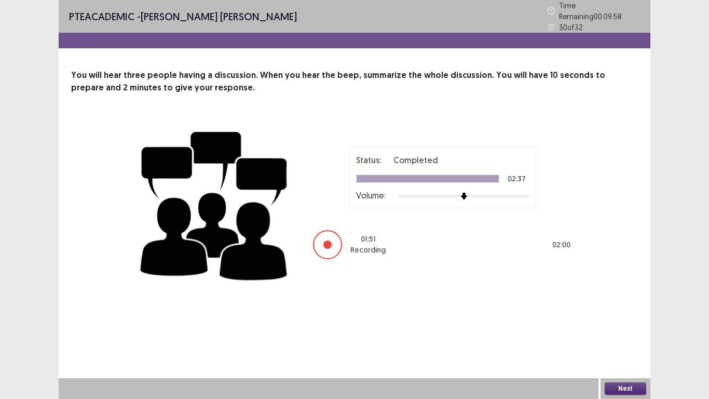
click at [625, 311] on button "Next" at bounding box center [626, 388] width 42 height 12
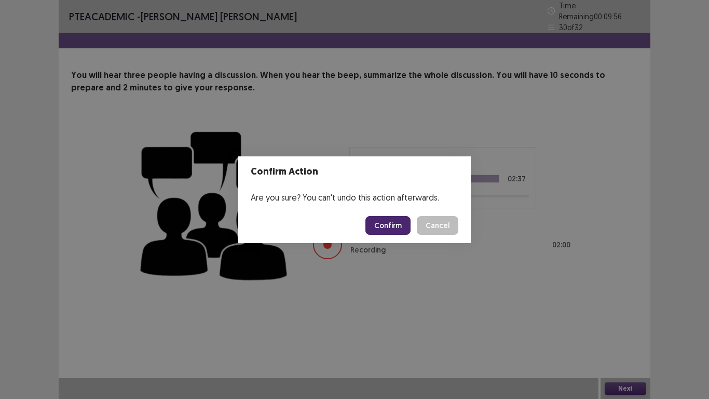
click at [396, 231] on button "Confirm" at bounding box center [388, 225] width 45 height 19
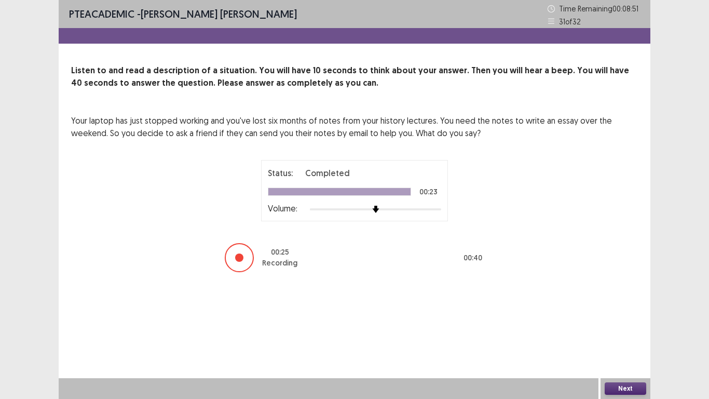
click at [615, 311] on button "Next" at bounding box center [626, 388] width 42 height 12
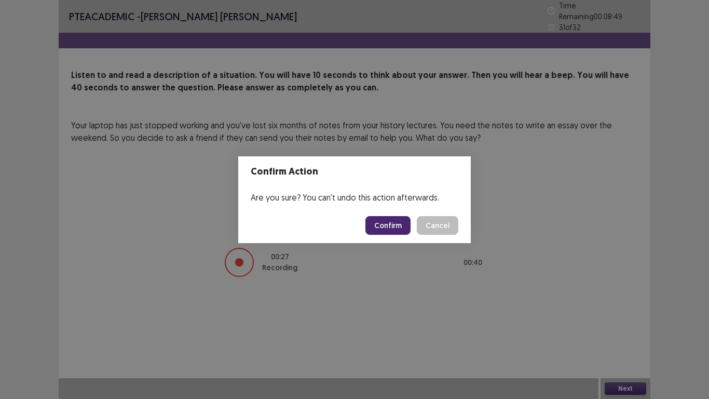
click at [378, 229] on button "Confirm" at bounding box center [388, 225] width 45 height 19
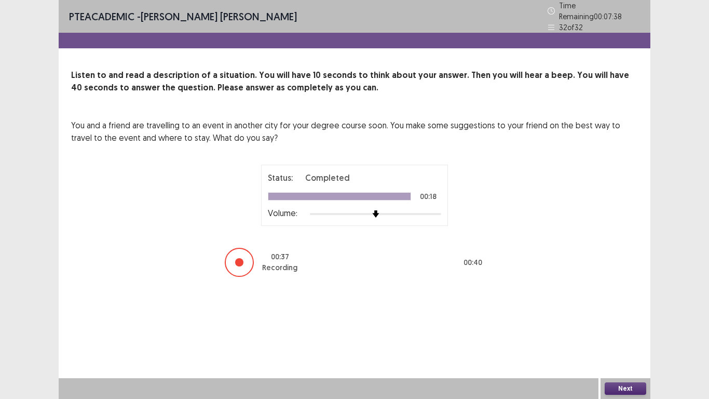
click at [612, 311] on button "Next" at bounding box center [626, 388] width 42 height 12
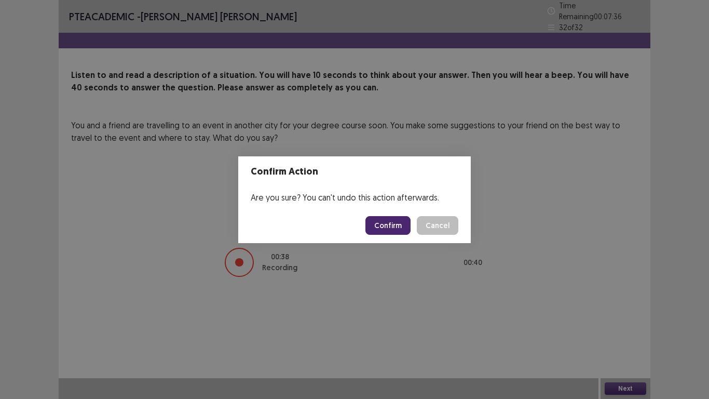
click at [403, 233] on button "Confirm" at bounding box center [388, 225] width 45 height 19
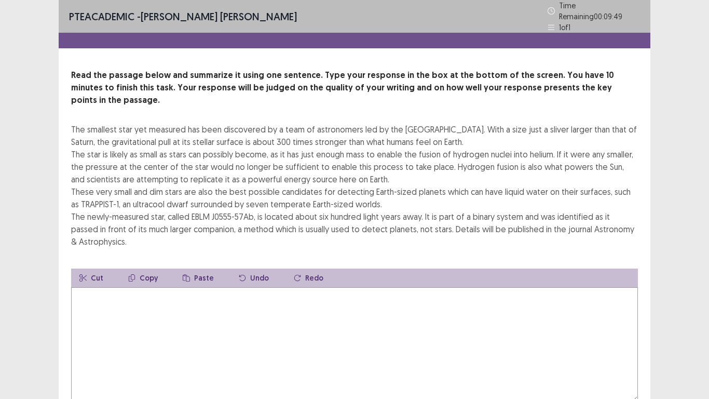
drag, startPoint x: 656, startPoint y: 244, endPoint x: 671, endPoint y: 239, distance: 15.8
click at [671, 239] on div "PTE academic - [PERSON_NAME] [PERSON_NAME] Time Remaining 00 : 09 : 49 1 of 1 R…" at bounding box center [354, 233] width 709 height 466
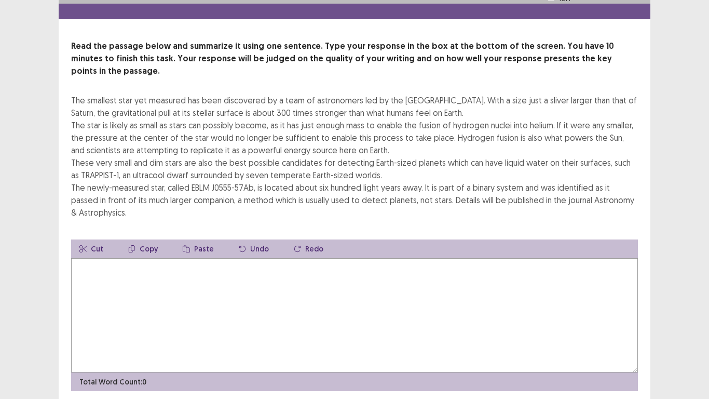
scroll to position [8, 0]
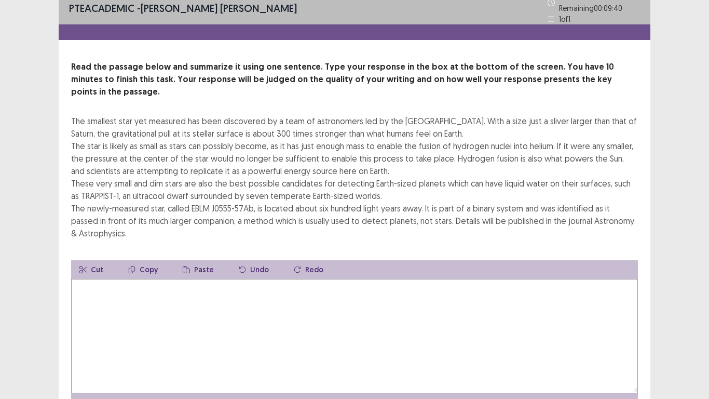
click at [88, 279] on textarea at bounding box center [354, 336] width 567 height 114
drag, startPoint x: 71, startPoint y: 106, endPoint x: 141, endPoint y: 105, distance: 70.1
click at [141, 105] on div "Read the passage below and summarize it using one sentence. Type your response …" at bounding box center [355, 236] width 592 height 351
click at [192, 279] on textarea at bounding box center [354, 336] width 567 height 114
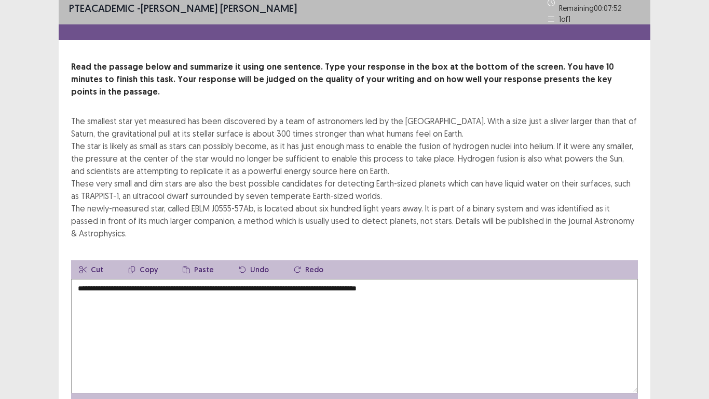
click at [119, 279] on textarea "**********" at bounding box center [354, 336] width 567 height 114
click at [461, 279] on textarea "**********" at bounding box center [354, 336] width 567 height 114
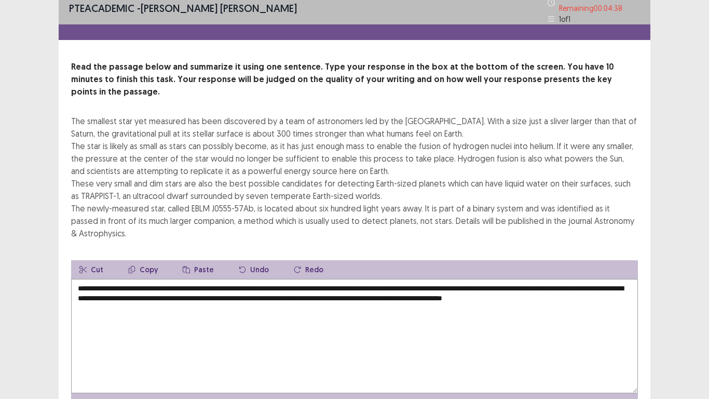
click at [598, 279] on textarea "**********" at bounding box center [354, 336] width 567 height 114
click at [354, 300] on textarea "**********" at bounding box center [354, 336] width 567 height 114
type textarea "**********"
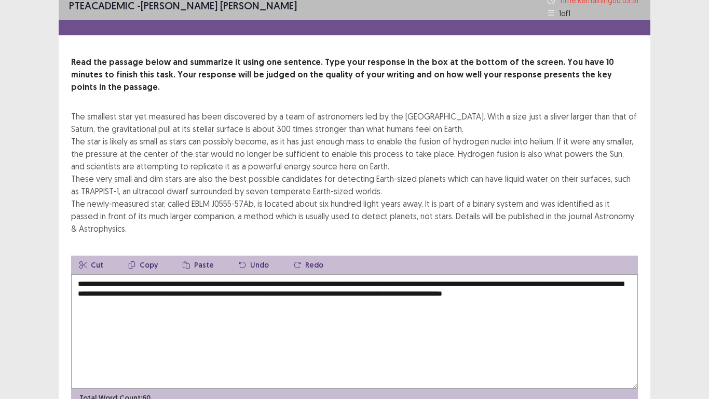
drag, startPoint x: 646, startPoint y: 317, endPoint x: 657, endPoint y: 330, distance: 17.0
click at [657, 311] on div "PTE academic - [PERSON_NAME] [PERSON_NAME] Time Remaining 00 : 03 : 51 1 of 1 R…" at bounding box center [354, 222] width 709 height 461
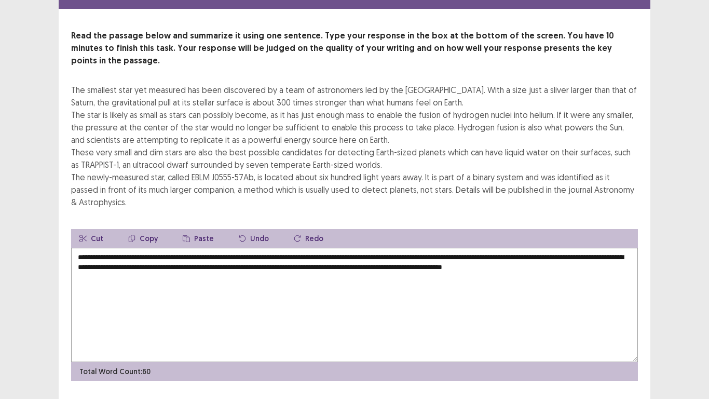
scroll to position [50, 0]
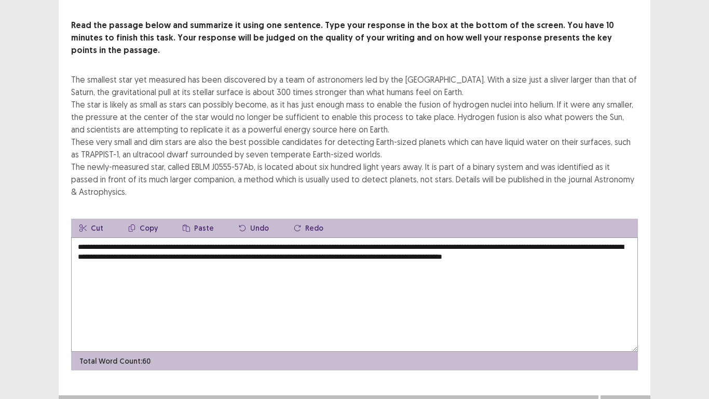
click at [615, 311] on button "Next" at bounding box center [626, 405] width 42 height 12
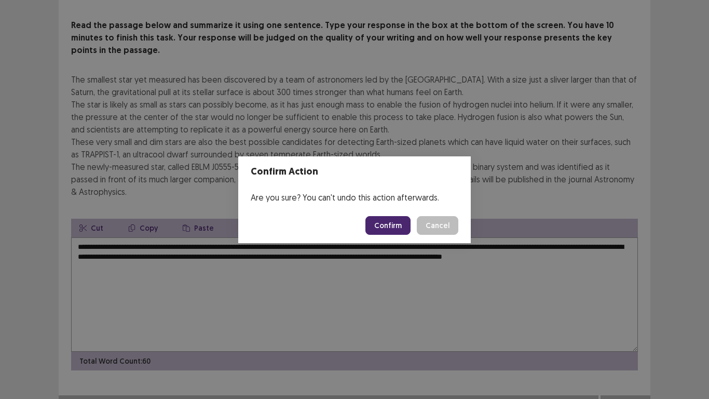
click at [382, 232] on button "Confirm" at bounding box center [388, 225] width 45 height 19
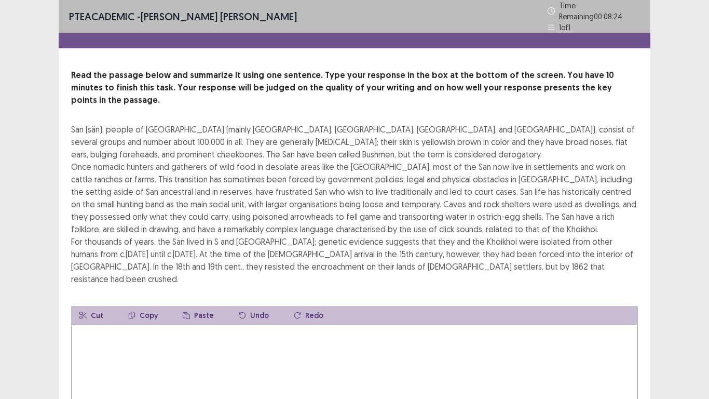
click at [184, 311] on textarea at bounding box center [354, 382] width 567 height 114
click at [182, 311] on textarea at bounding box center [354, 382] width 567 height 114
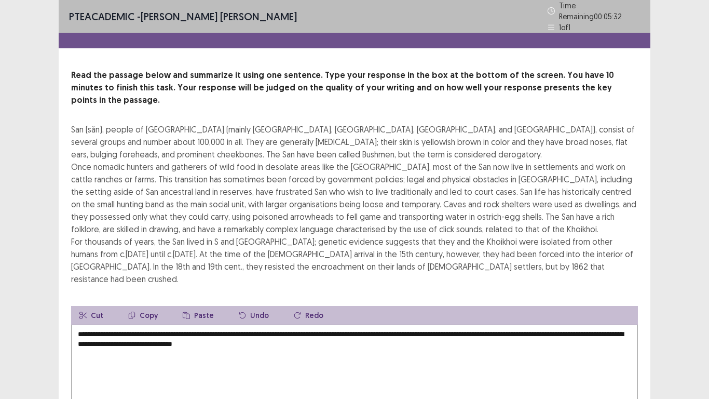
click at [673, 311] on div "**********" at bounding box center [354, 251] width 709 height 503
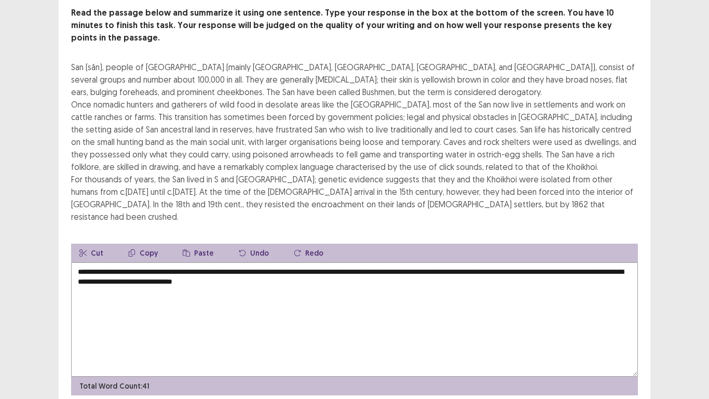
scroll to position [75, 0]
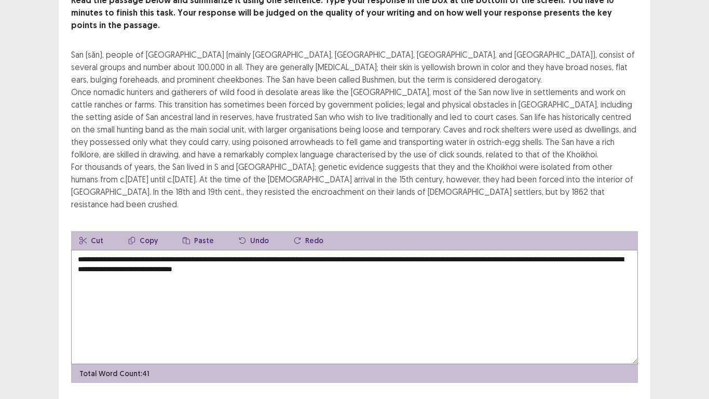
click at [330, 250] on textarea "**********" at bounding box center [354, 307] width 567 height 114
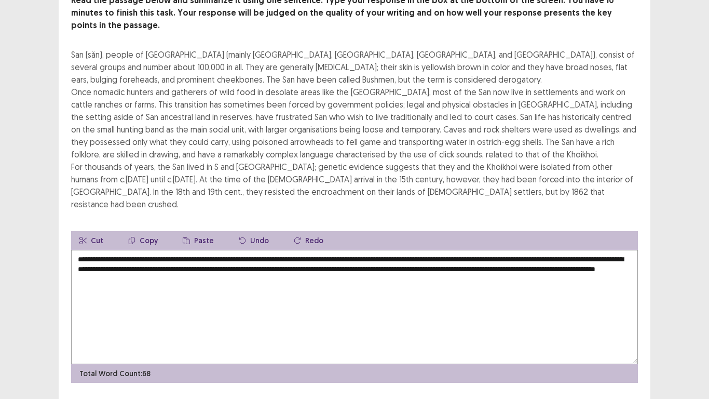
type textarea "**********"
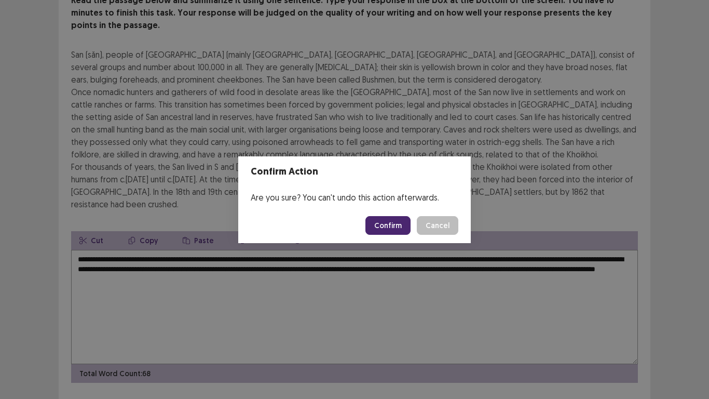
click at [393, 230] on button "Confirm" at bounding box center [388, 225] width 45 height 19
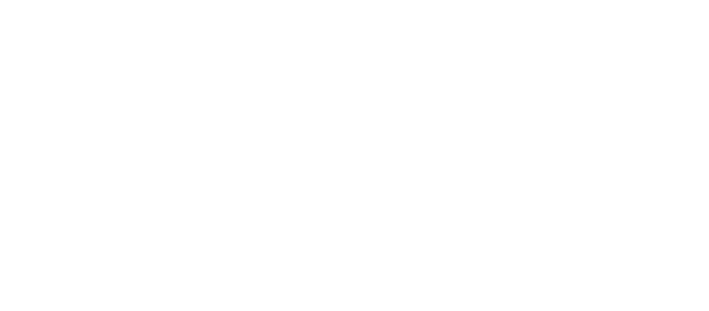
scroll to position [0, 0]
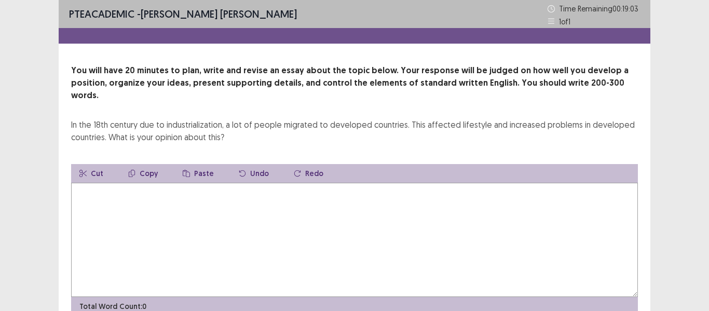
click at [393, 167] on div "Cut Copy Paste Undo Redo" at bounding box center [354, 173] width 567 height 19
